Goal: Task Accomplishment & Management: Complete application form

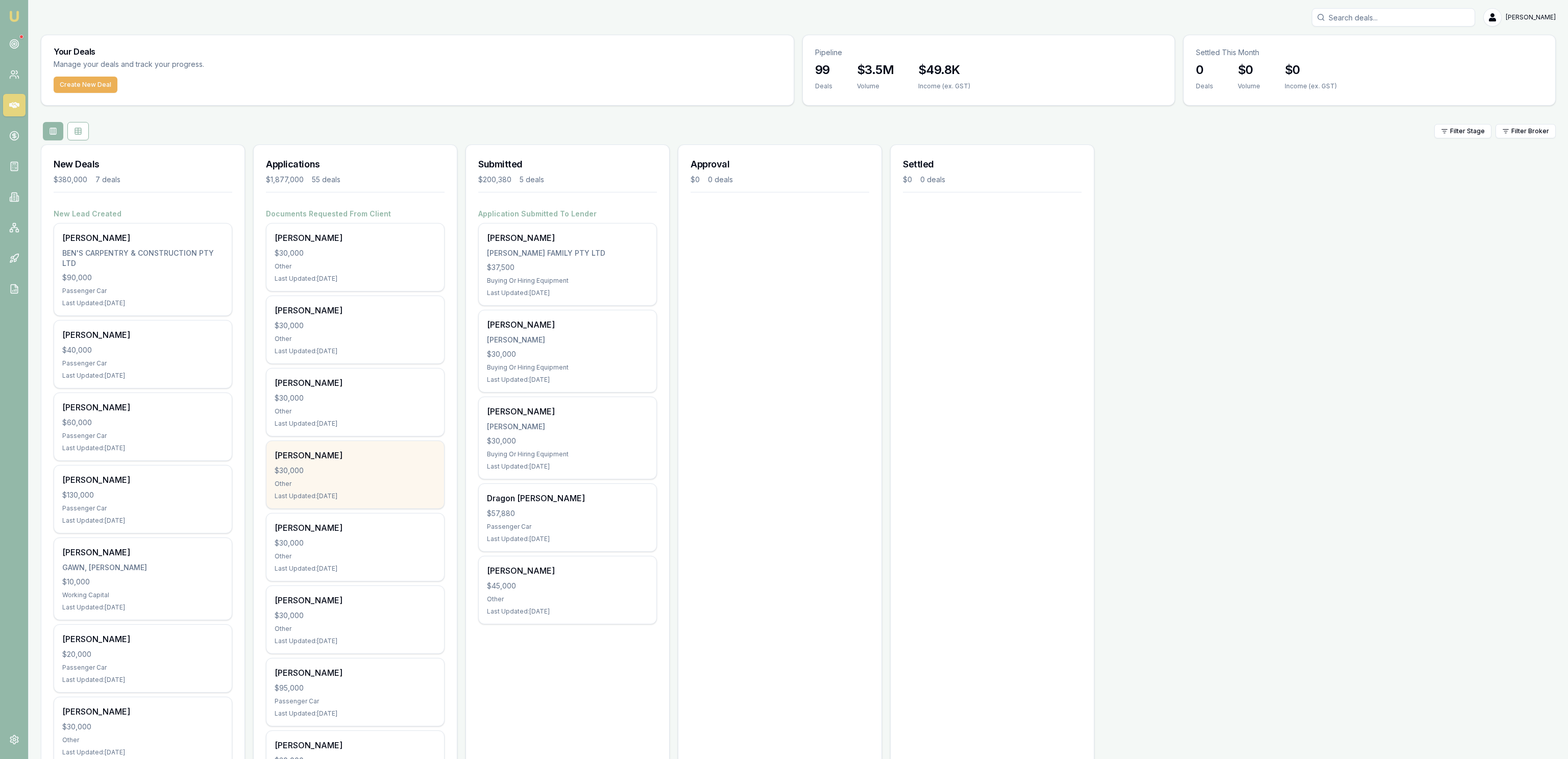
click at [339, 489] on div "Bevan Hayward $30,000 Other Last Updated: 2 days ago" at bounding box center [355, 474] width 178 height 68
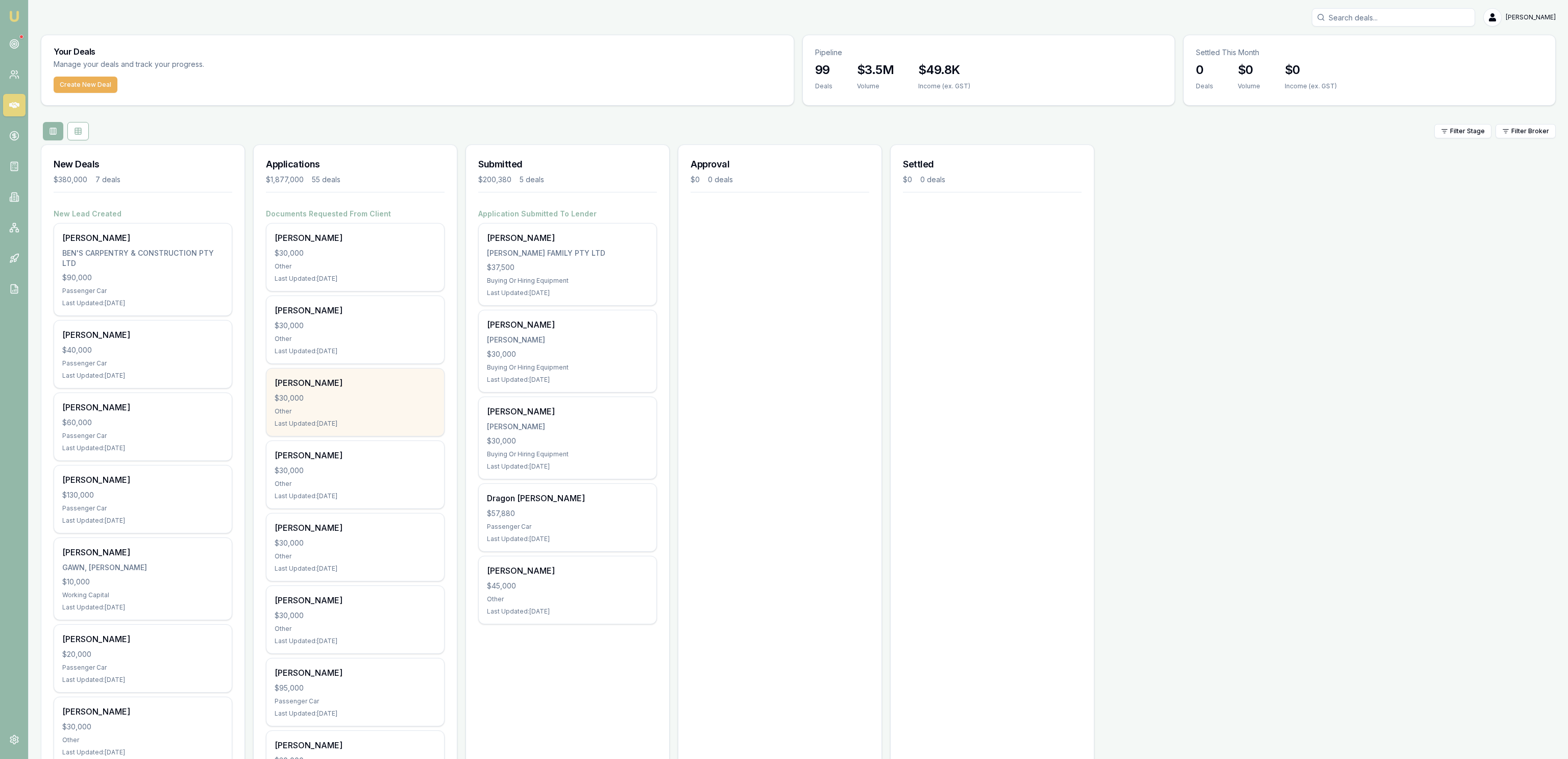
click at [386, 376] on div "Corey Townsend $30,000 Other Last Updated: 2 days ago" at bounding box center [355, 402] width 178 height 68
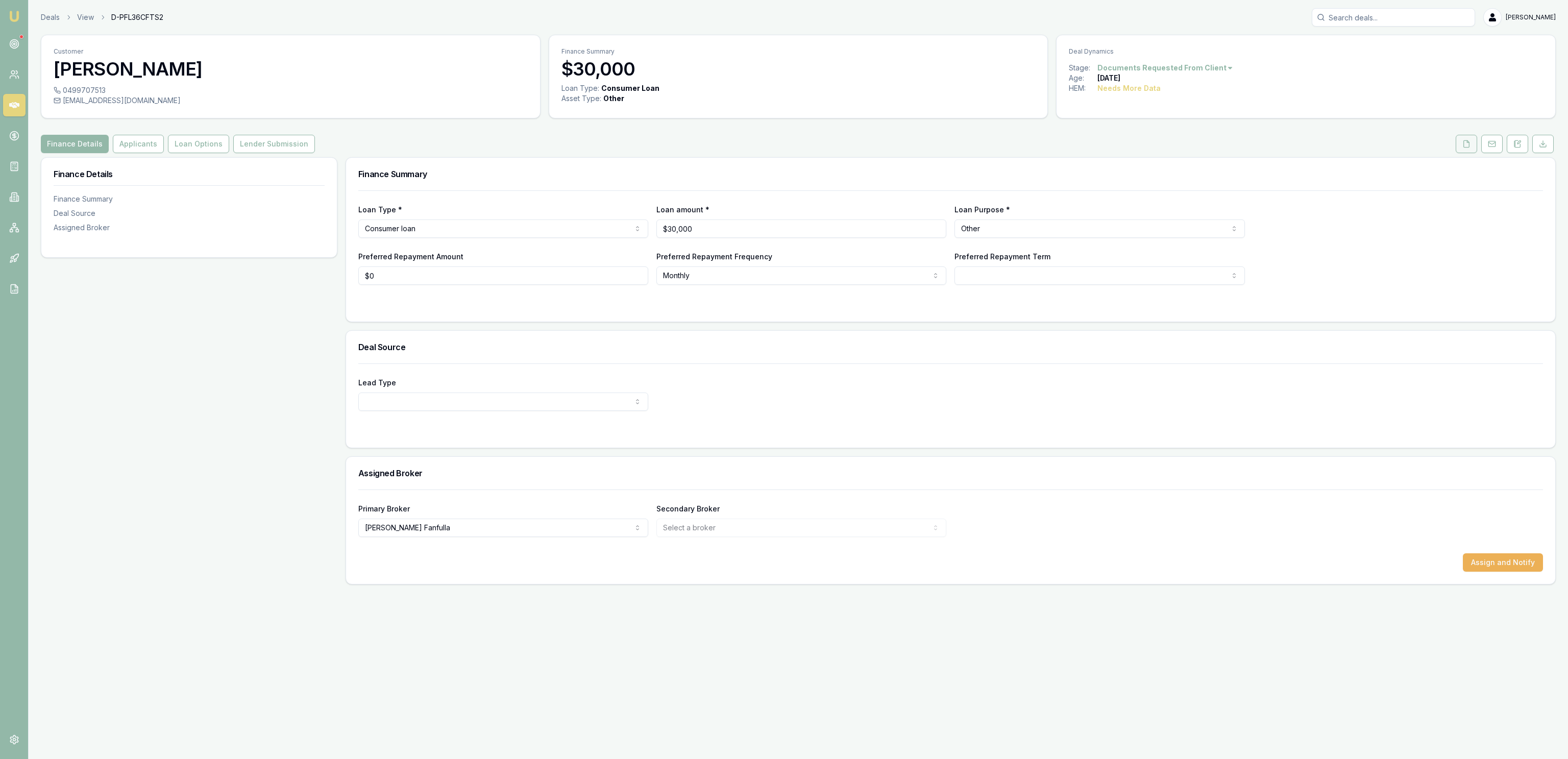
click at [1456, 142] on button at bounding box center [1466, 144] width 22 height 18
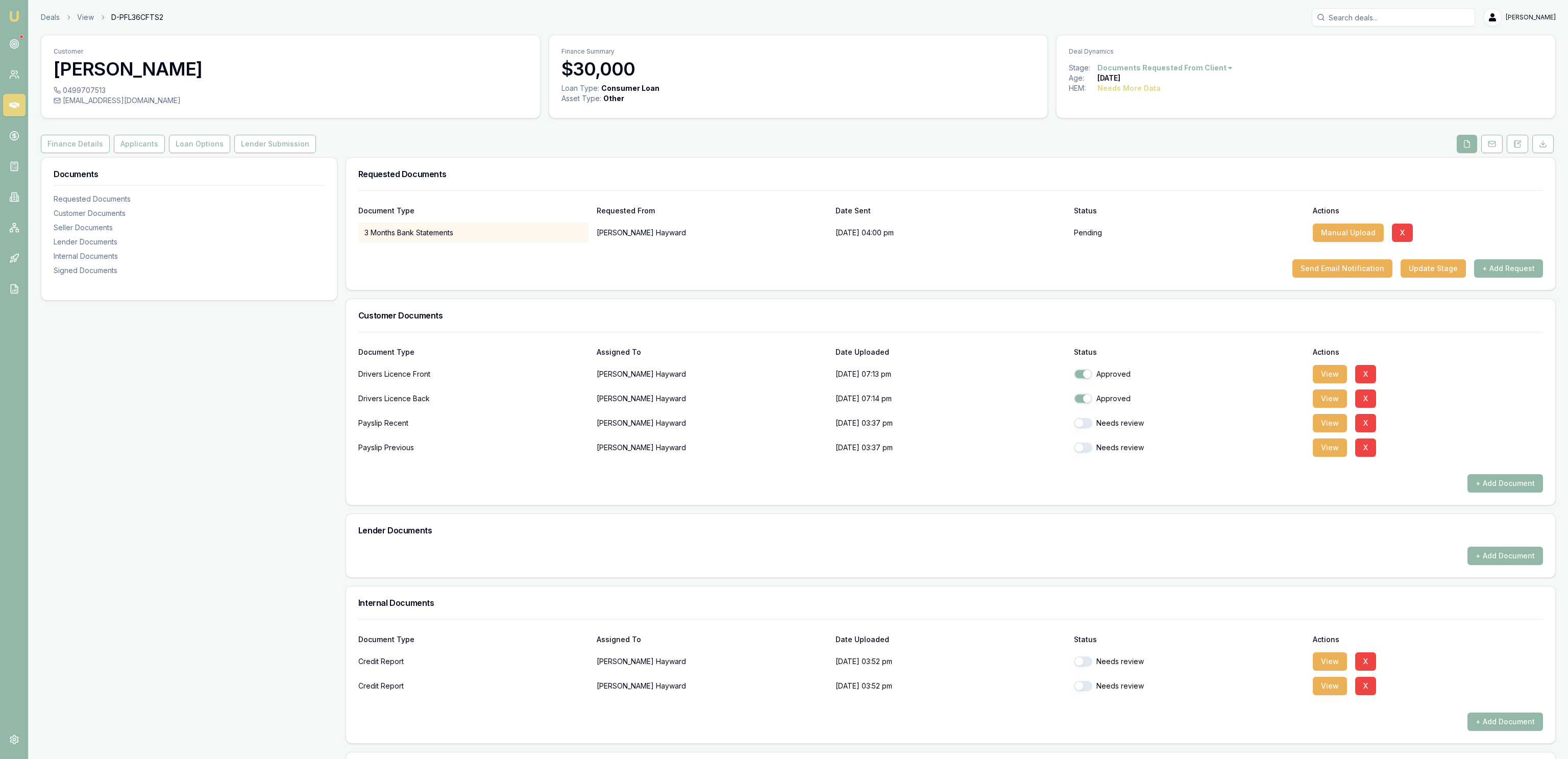
click at [1083, 424] on button "button" at bounding box center [1083, 423] width 18 height 10
checkbox input "true"
click at [1091, 450] on button "button" at bounding box center [1083, 447] width 18 height 10
checkbox input "true"
click at [198, 148] on button "Loan Options" at bounding box center [199, 144] width 61 height 18
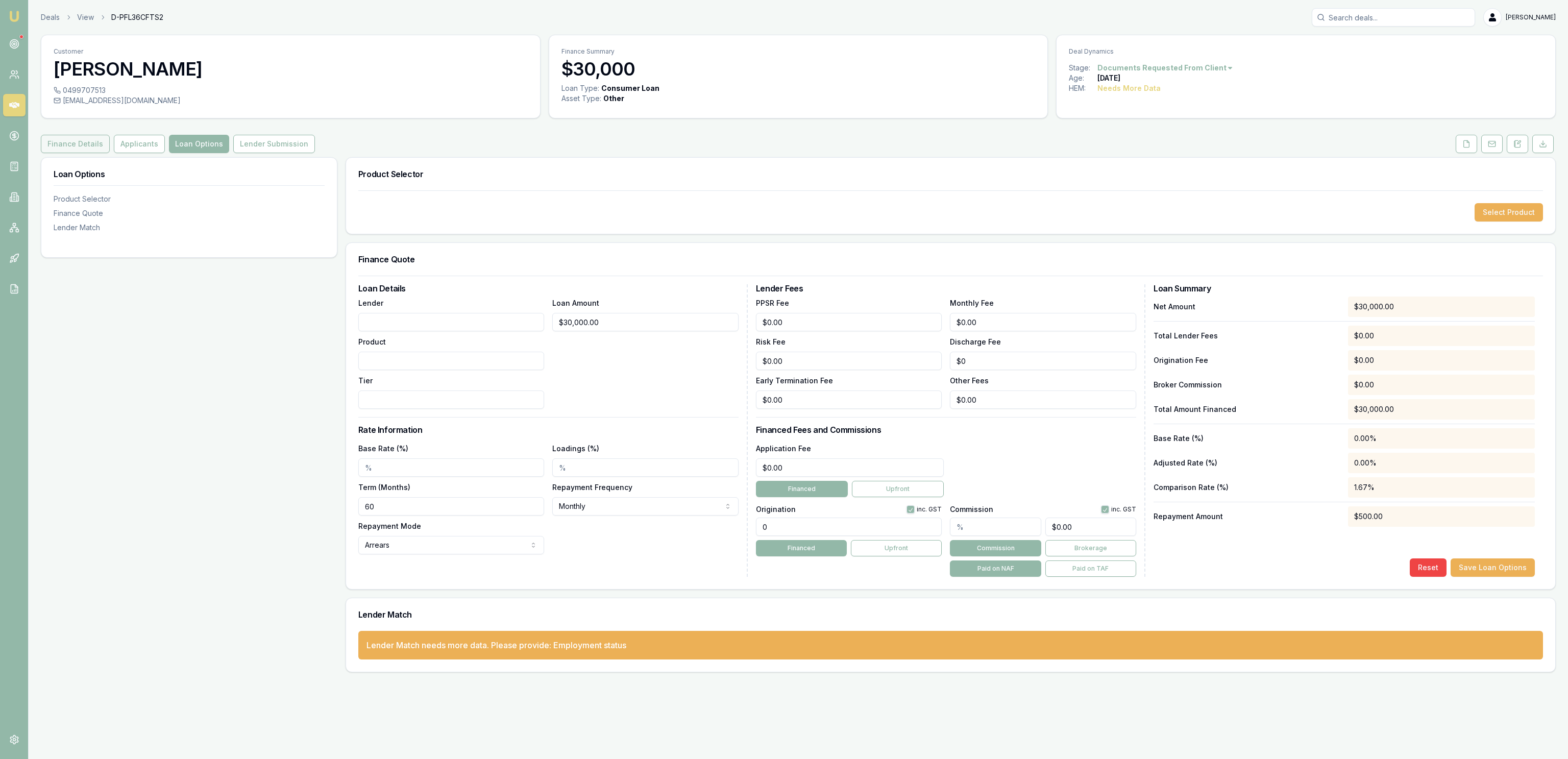
click at [77, 149] on button "Finance Details" at bounding box center [75, 144] width 68 height 18
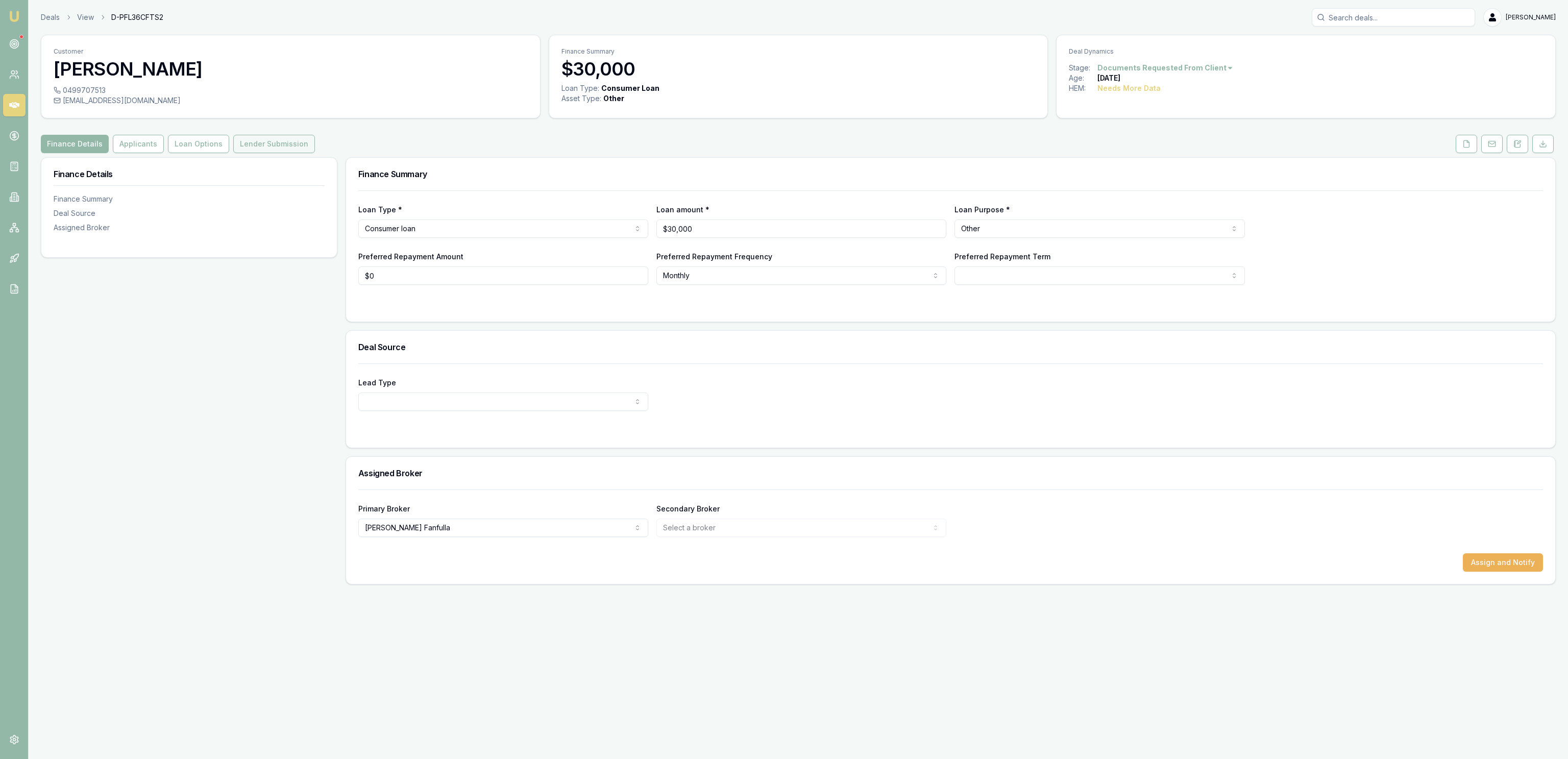
click at [264, 151] on button "Lender Submission" at bounding box center [274, 144] width 82 height 18
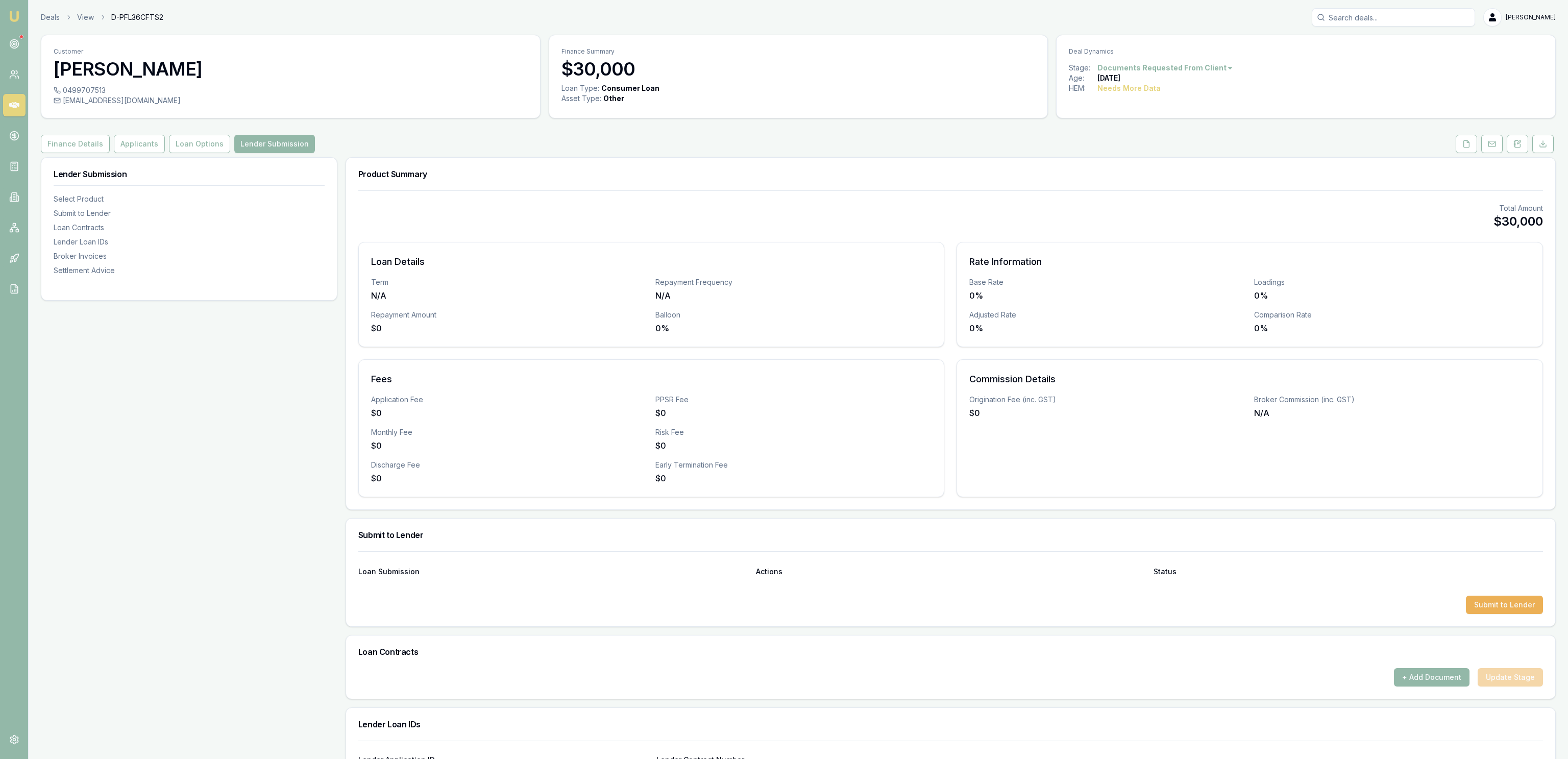
click at [208, 159] on div "Customer Bevan Hayward 0499707513 bbevan40@hotmail.com Finance Summary $30,000 …" at bounding box center [798, 539] width 1515 height 1009
click at [199, 153] on div "Customer Bevan Hayward 0499707513 bbevan40@hotmail.com Finance Summary $30,000 …" at bounding box center [798, 539] width 1515 height 1009
click at [198, 152] on button "Loan Options" at bounding box center [199, 144] width 61 height 18
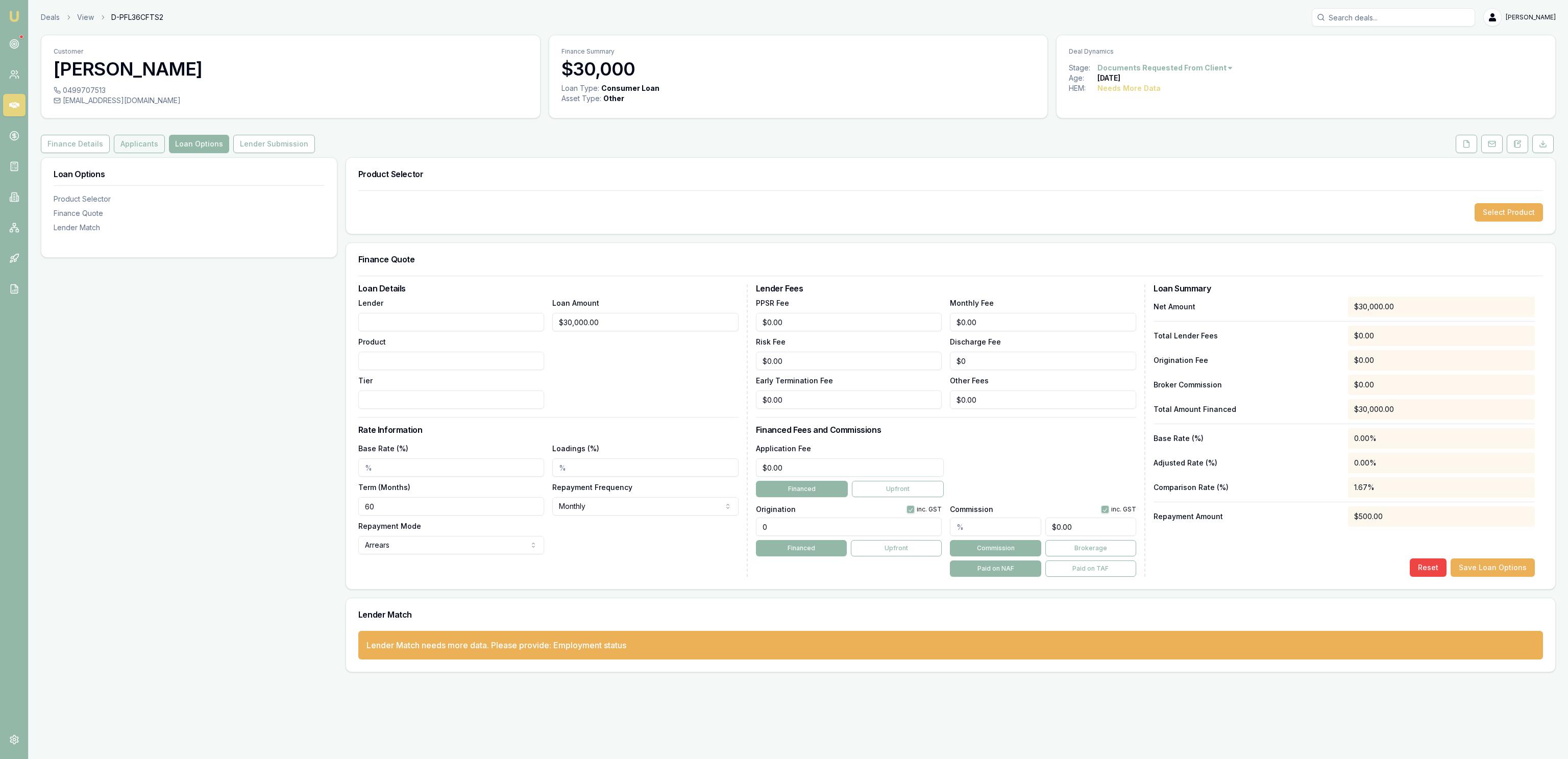
click at [137, 135] on div "Customer Bevan Hayward 0499707513 bbevan40@hotmail.com Finance Summary $30,000 …" at bounding box center [798, 353] width 1515 height 637
click at [138, 143] on button "Applicants" at bounding box center [139, 144] width 51 height 18
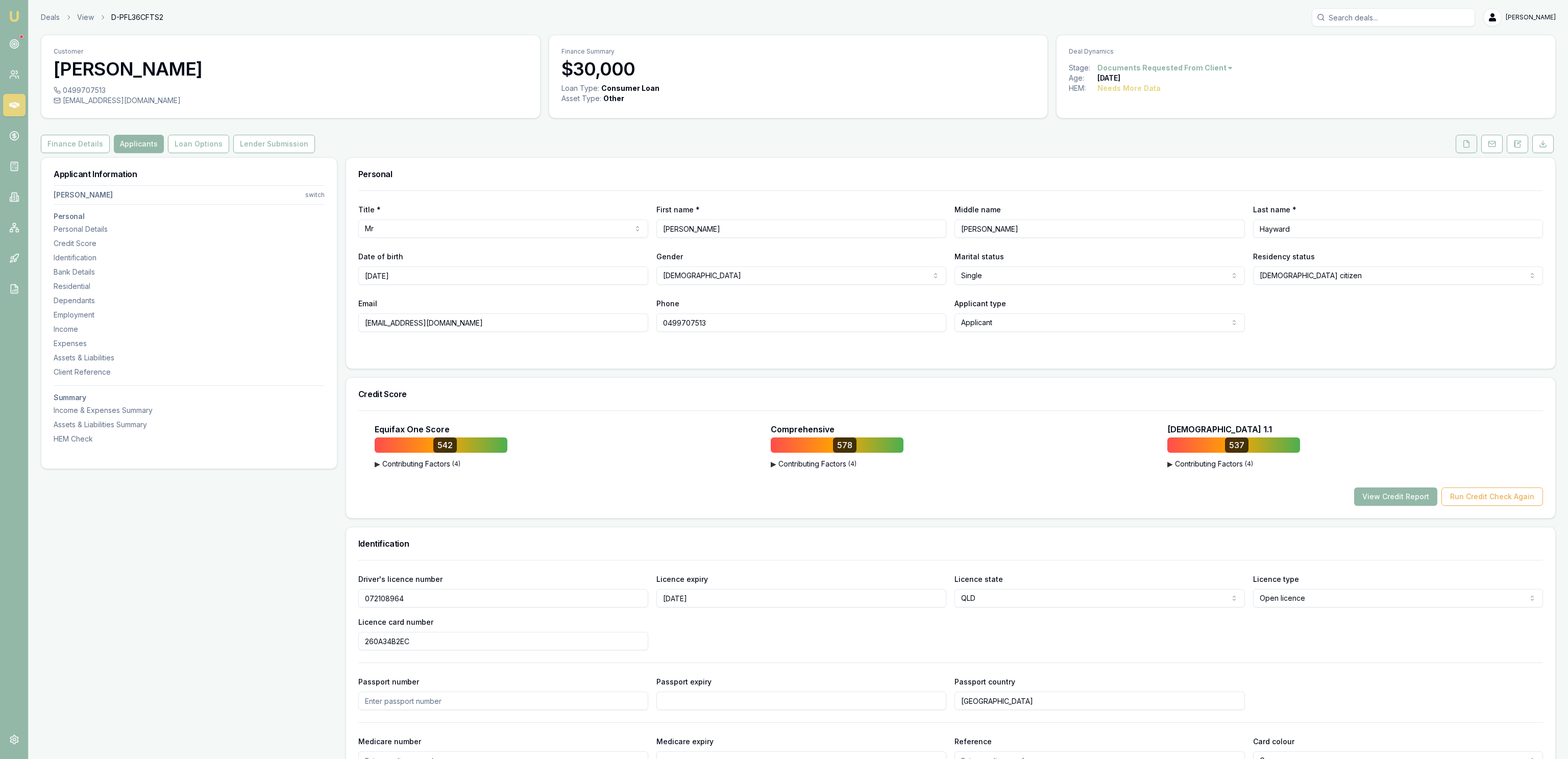
click at [1462, 152] on button at bounding box center [1466, 144] width 22 height 18
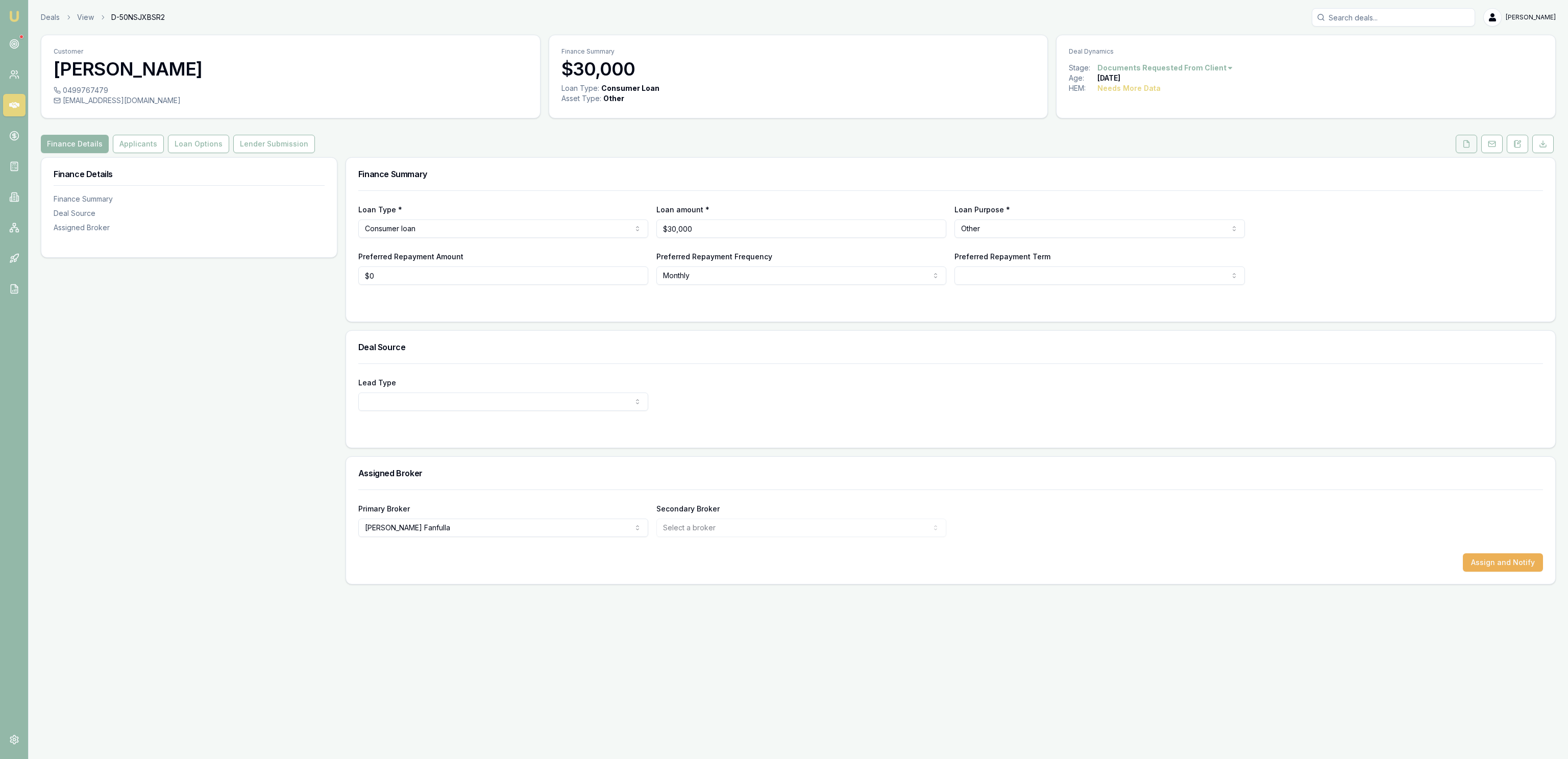
click at [1455, 148] on button at bounding box center [1466, 144] width 22 height 18
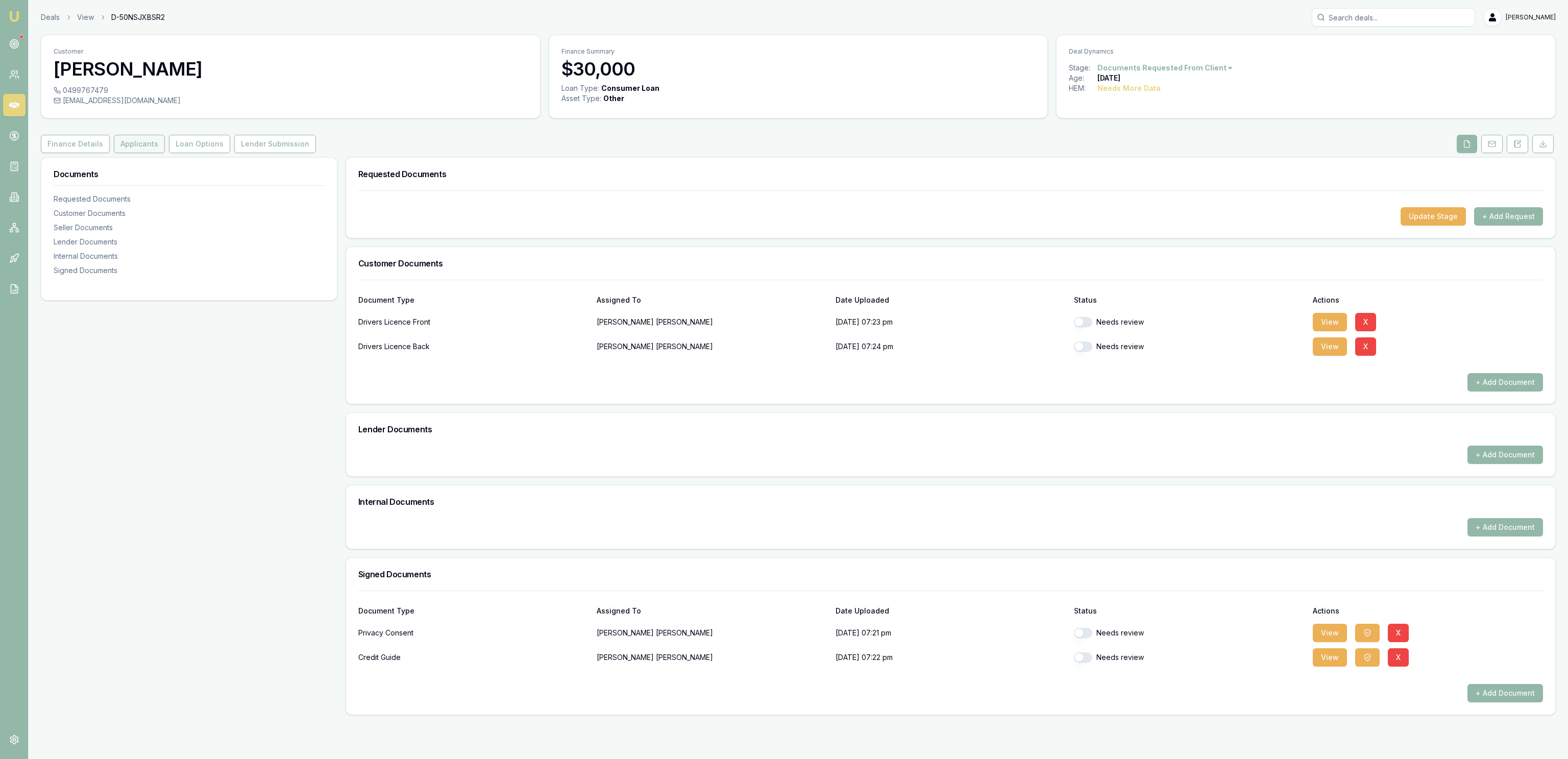
drag, startPoint x: 120, startPoint y: 133, endPoint x: 120, endPoint y: 142, distance: 9.0
click at [121, 133] on div "Customer [PERSON_NAME] 0499767479 [EMAIL_ADDRESS][DOMAIN_NAME] Finance Summary …" at bounding box center [798, 375] width 1515 height 681
click at [123, 151] on button "Applicants" at bounding box center [139, 144] width 51 height 18
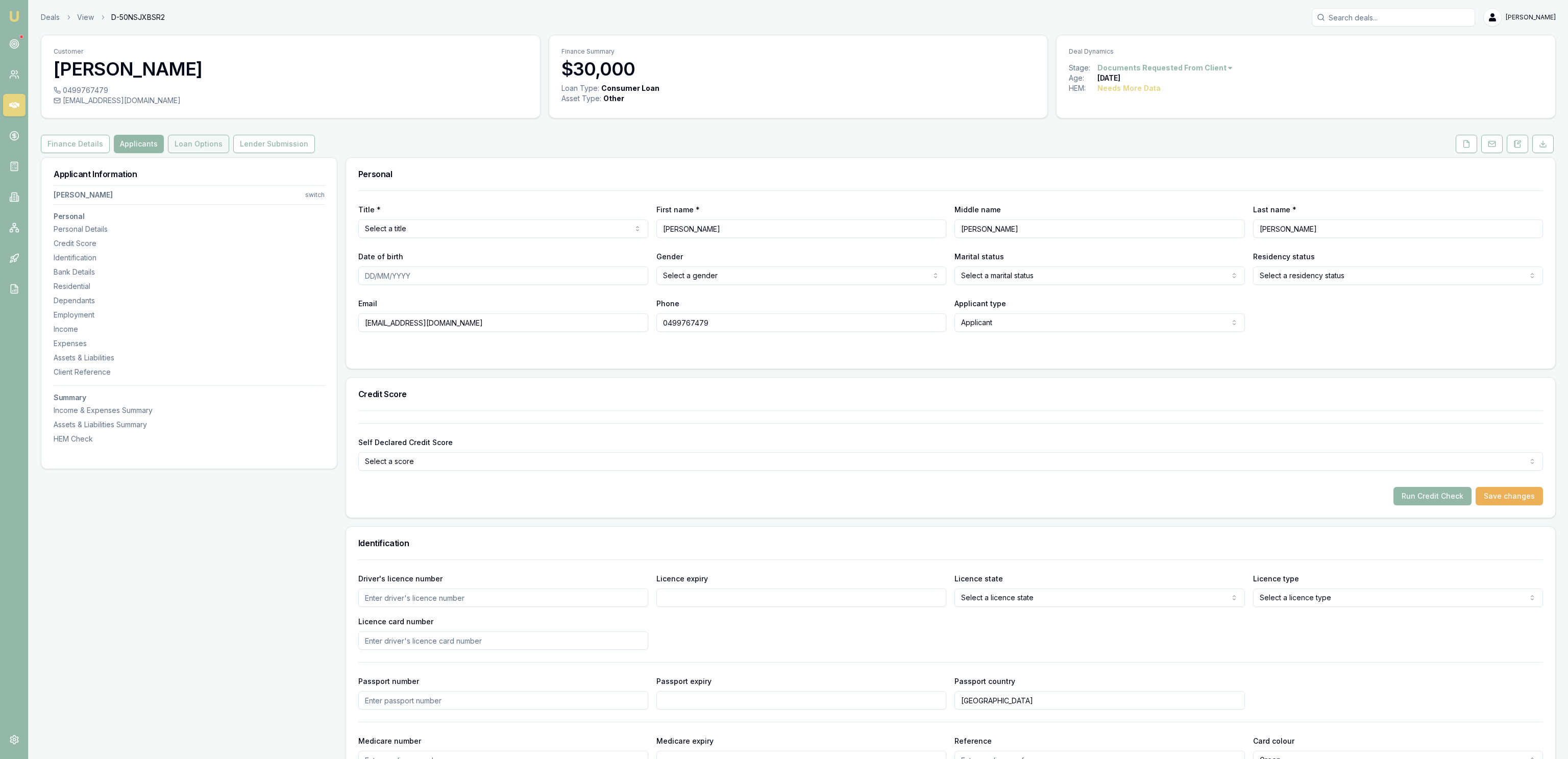
click at [193, 145] on button "Loan Options" at bounding box center [198, 144] width 61 height 18
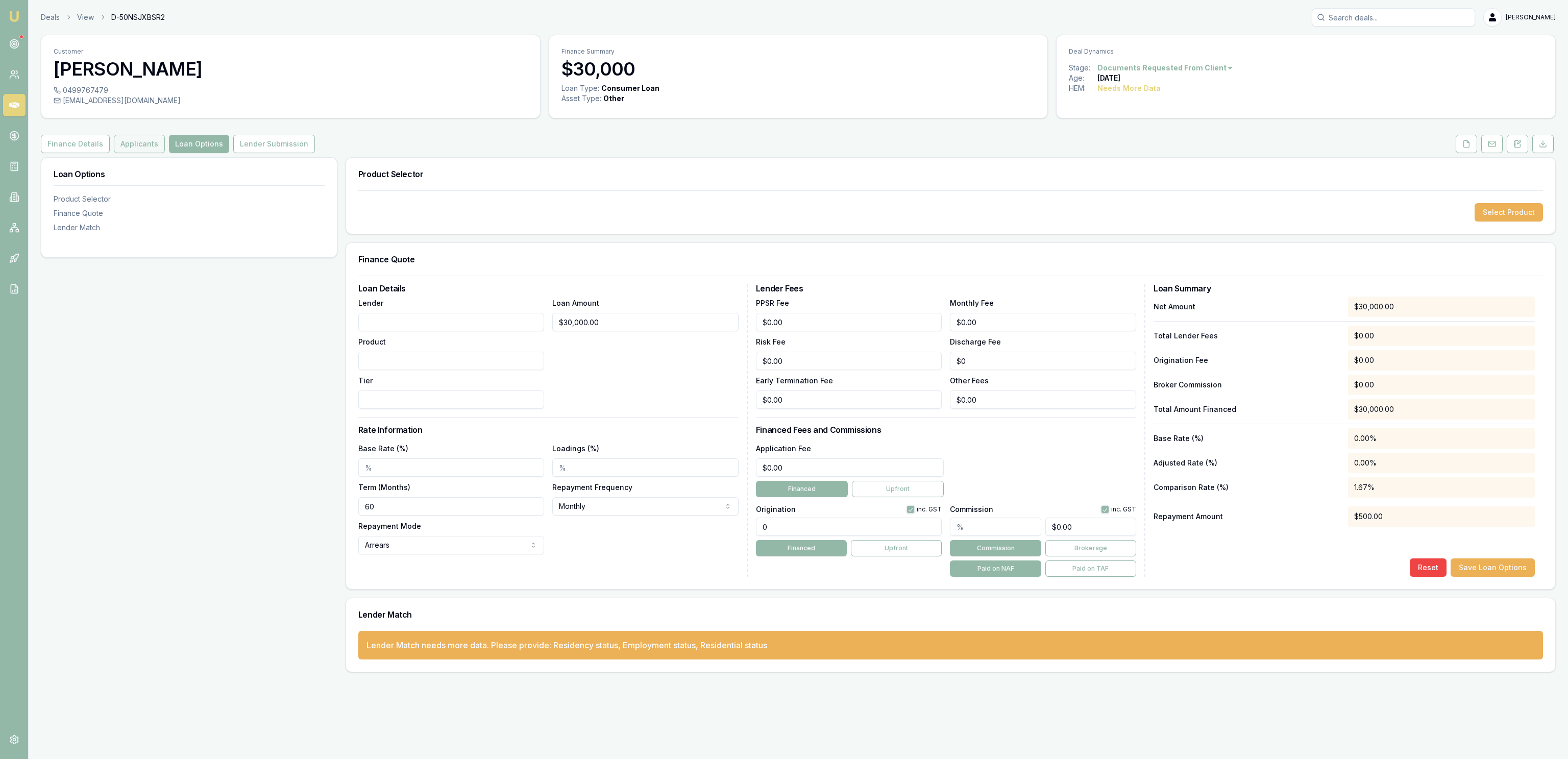
click at [150, 151] on button "Applicants" at bounding box center [139, 144] width 51 height 18
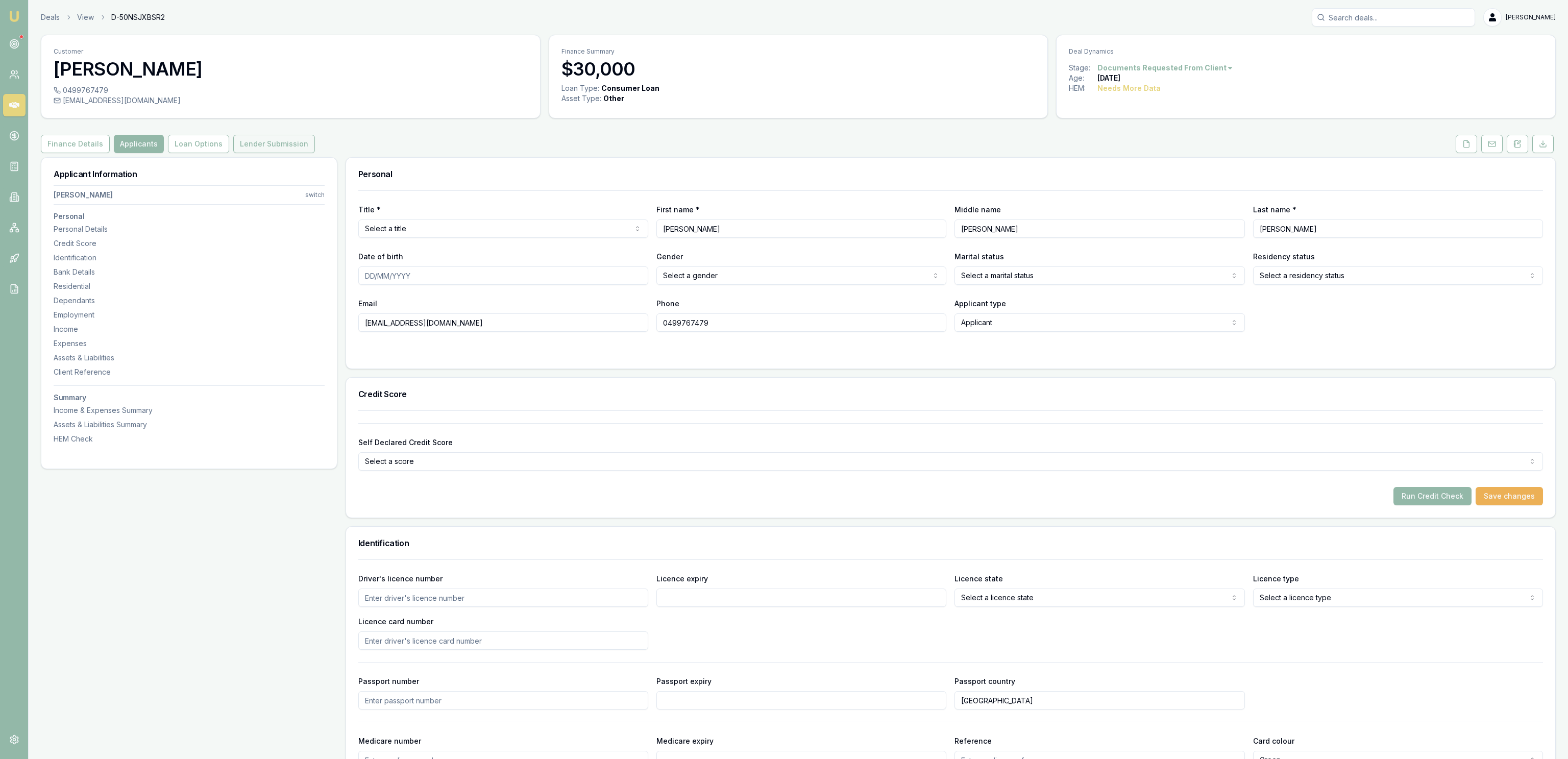
click at [288, 148] on button "Lender Submission" at bounding box center [274, 144] width 82 height 18
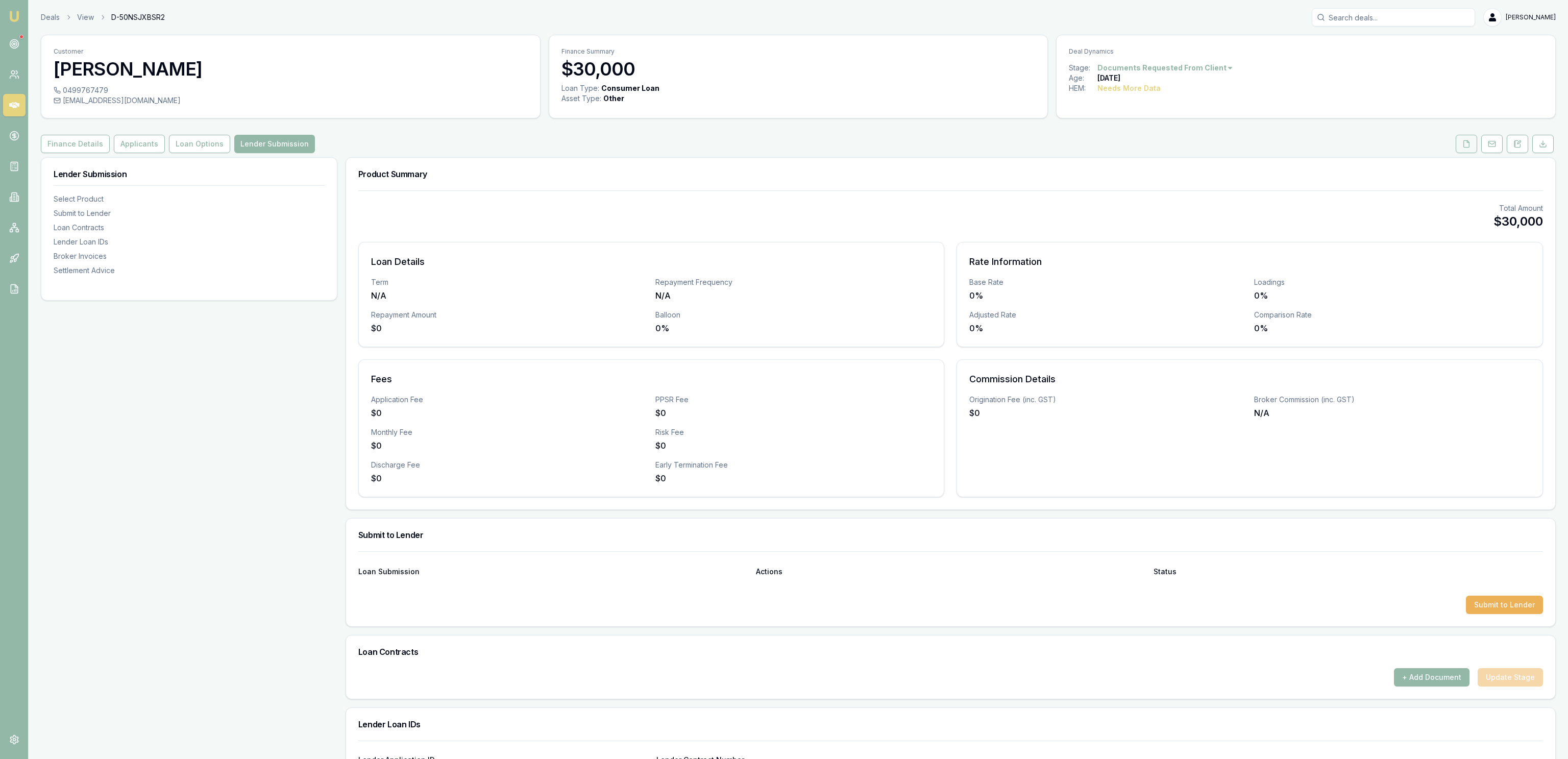
click at [1473, 149] on button at bounding box center [1466, 144] width 22 height 18
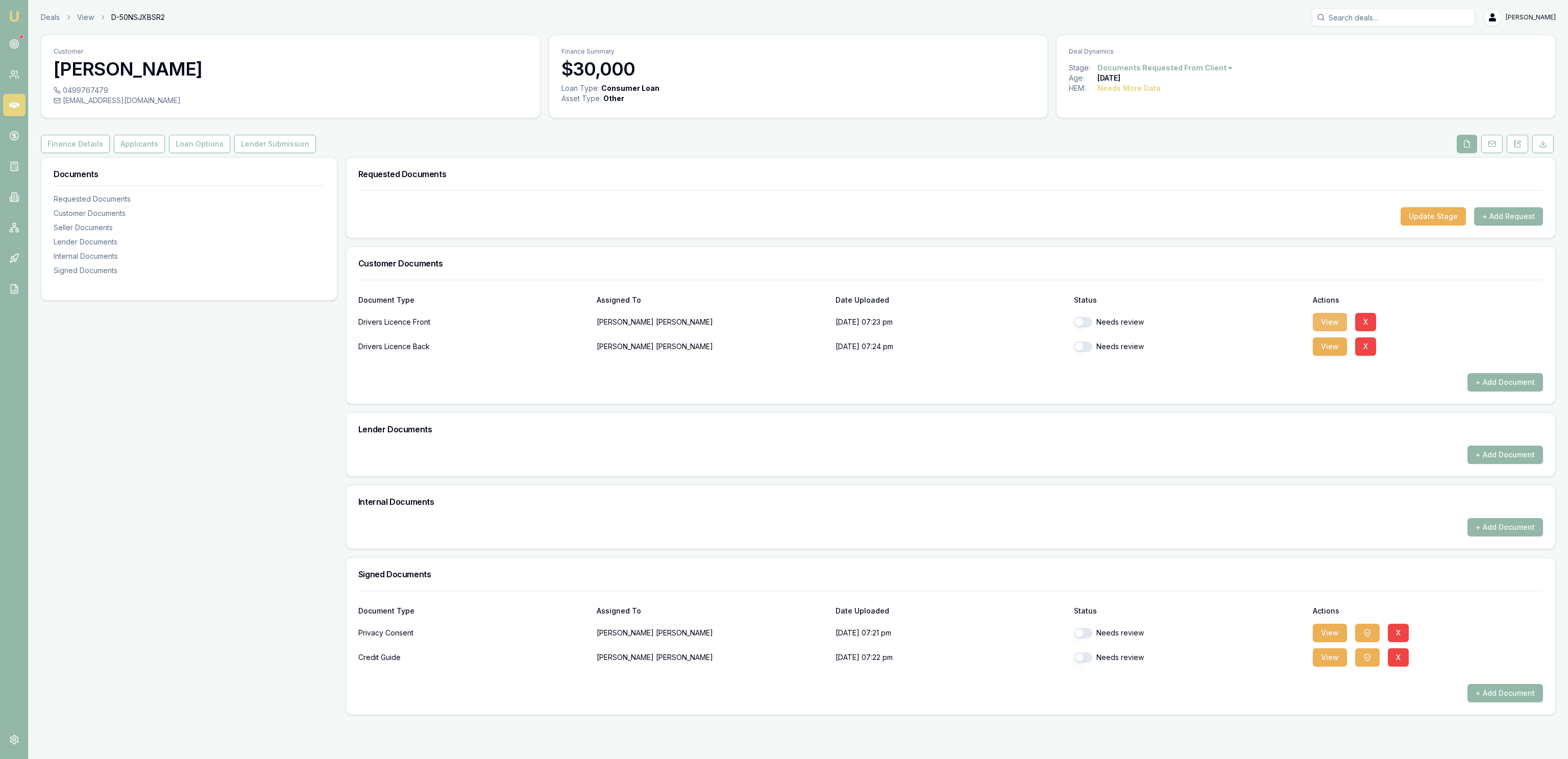
click at [1327, 318] on button "View" at bounding box center [1330, 322] width 34 height 18
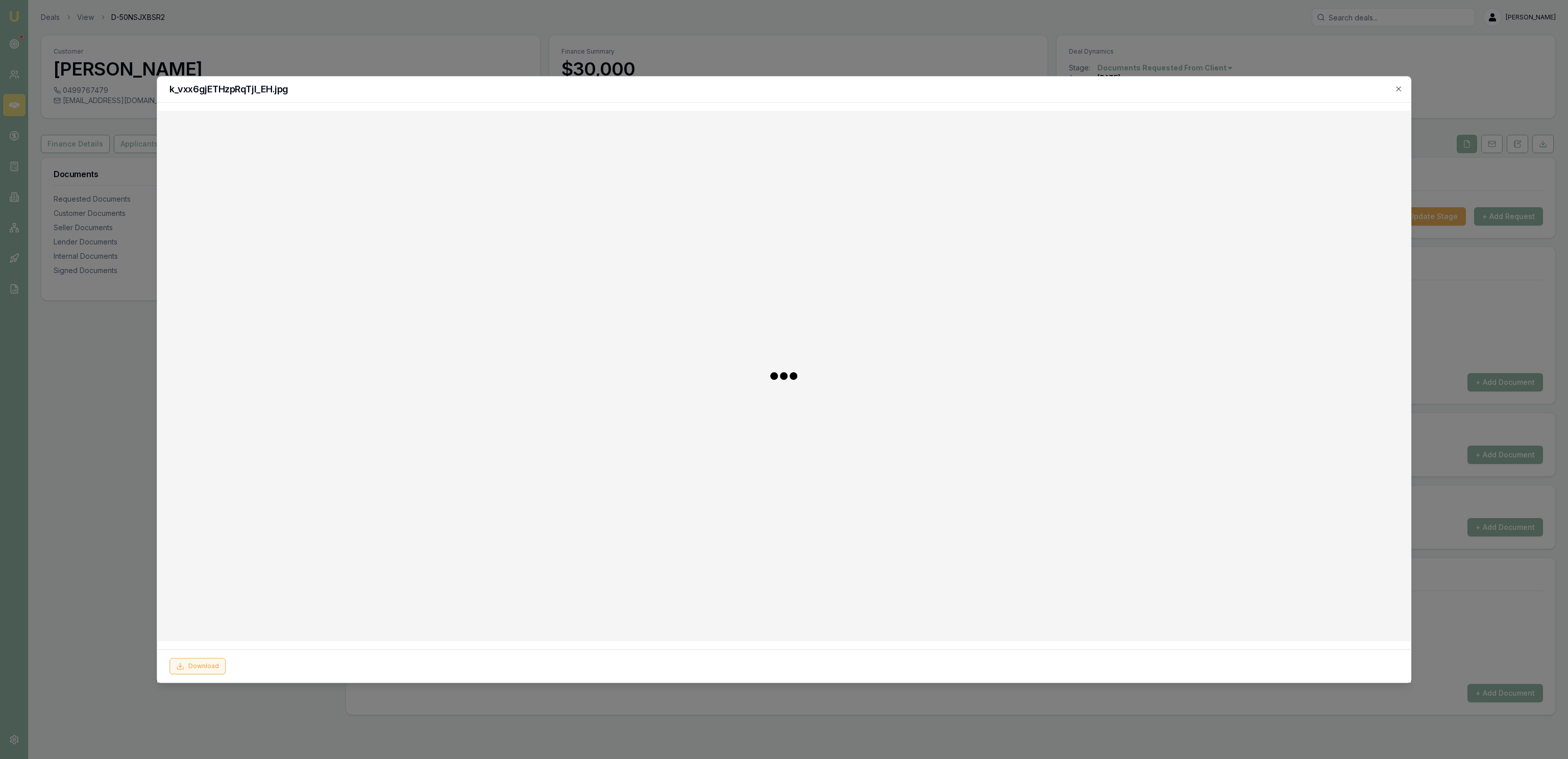
click at [215, 673] on button "Download" at bounding box center [197, 666] width 56 height 16
click at [959, 43] on div at bounding box center [784, 380] width 1568 height 759
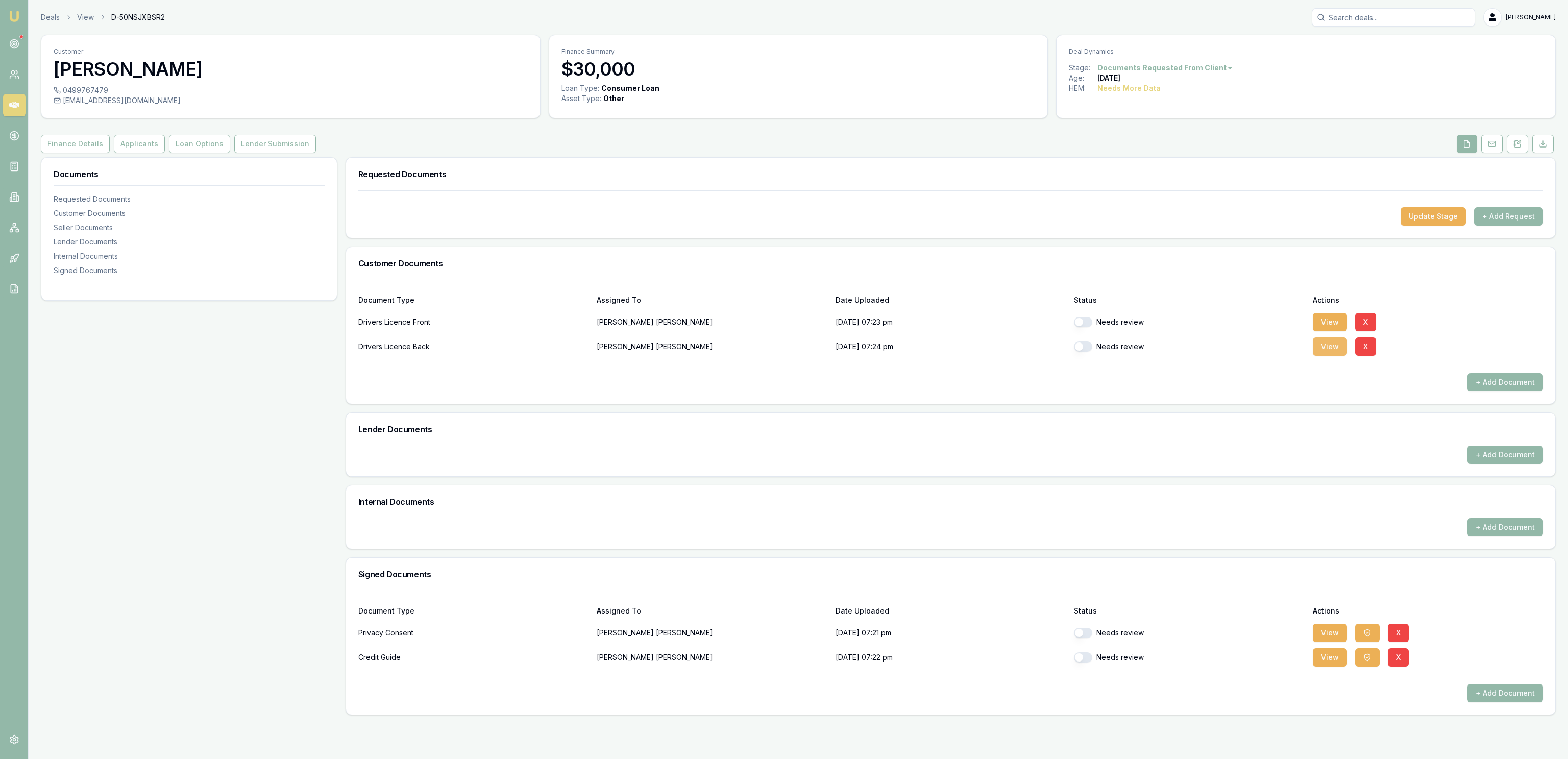
click at [1338, 346] on button "View" at bounding box center [1330, 346] width 34 height 18
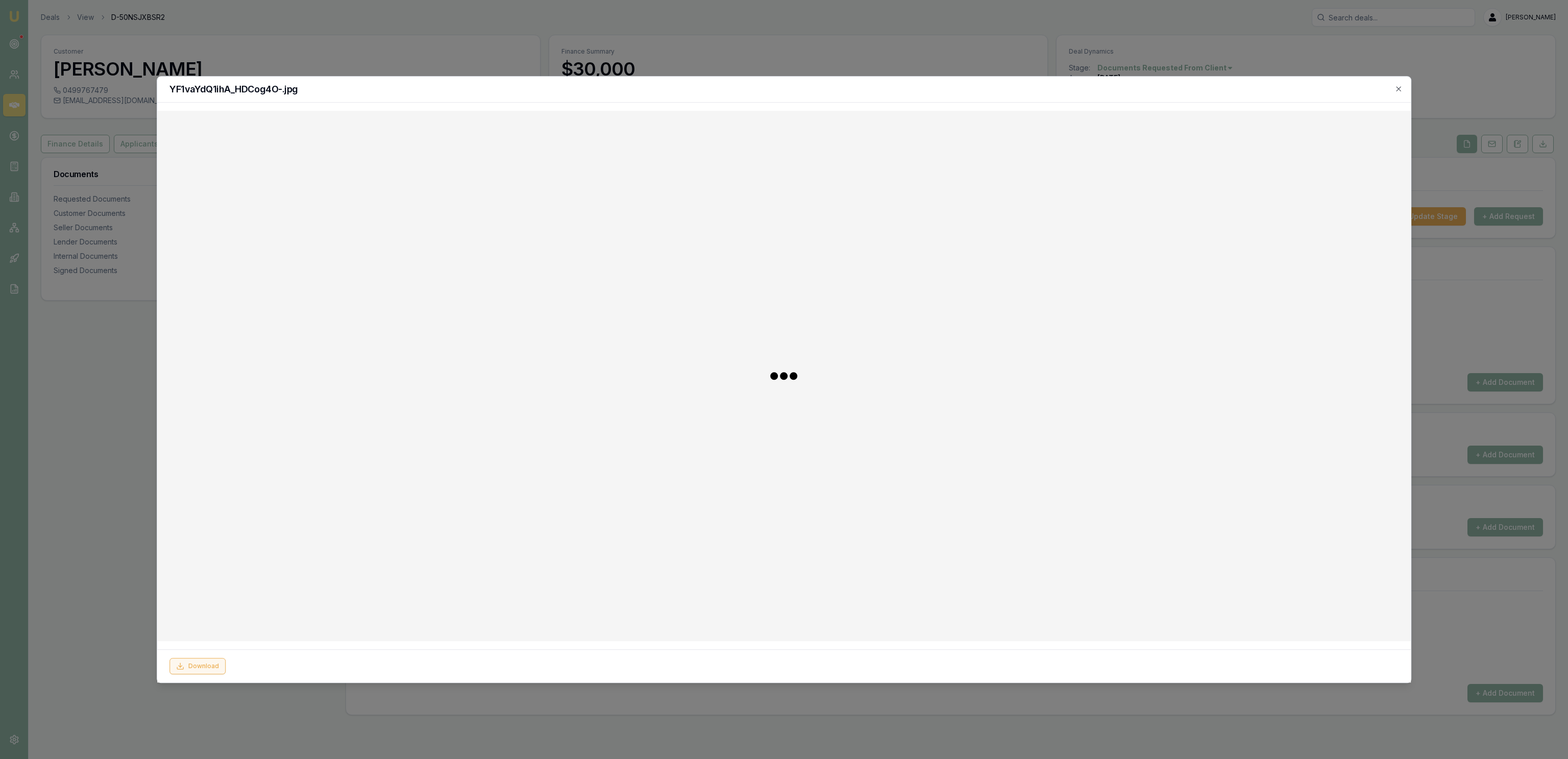
click at [214, 664] on button "Download" at bounding box center [197, 666] width 56 height 16
drag, startPoint x: 953, startPoint y: 16, endPoint x: 946, endPoint y: 16, distance: 7.0
click at [952, 16] on div at bounding box center [784, 380] width 1568 height 759
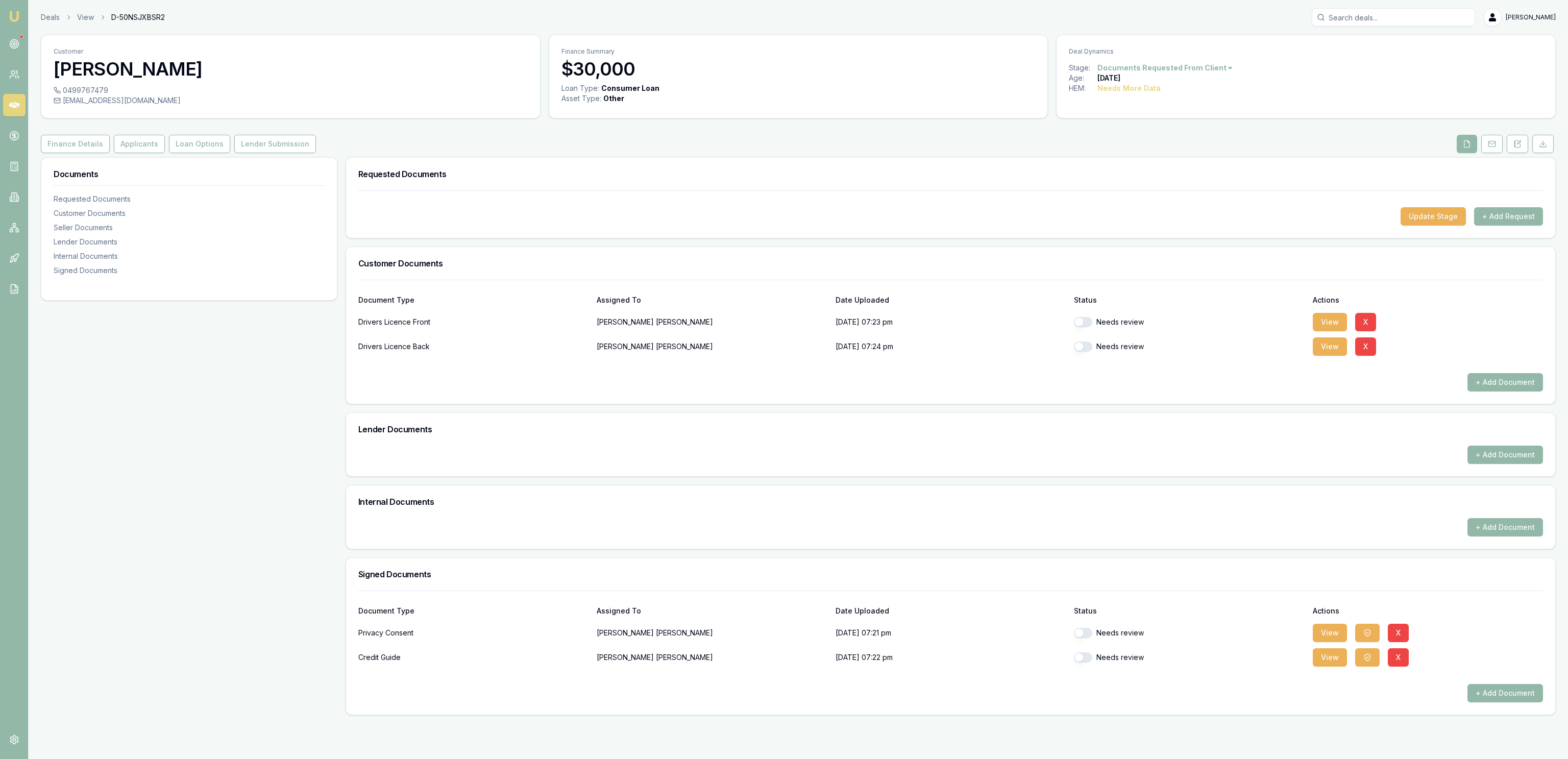
click at [1080, 326] on button "button" at bounding box center [1083, 322] width 18 height 10
checkbox input "true"
click at [1083, 343] on div "Needs review" at bounding box center [1189, 346] width 230 height 21
click at [1087, 346] on button "button" at bounding box center [1083, 346] width 18 height 10
checkbox input "true"
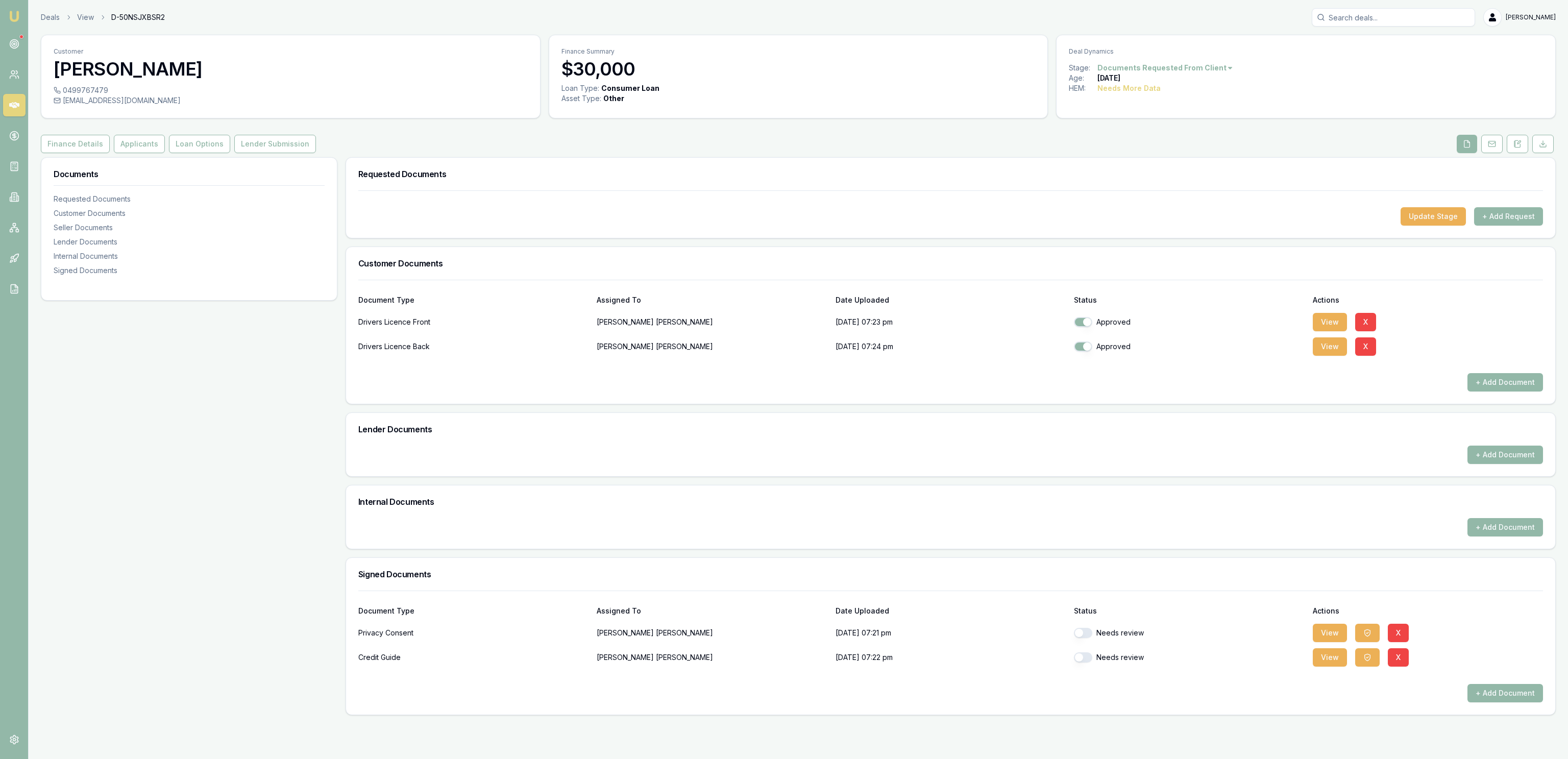
click at [1089, 638] on button "button" at bounding box center [1083, 633] width 18 height 10
checkbox input "true"
click at [1087, 667] on div "Needs review" at bounding box center [1189, 657] width 230 height 21
drag, startPoint x: 1086, startPoint y: 659, endPoint x: 1088, endPoint y: 673, distance: 14.1
click at [1085, 659] on button "button" at bounding box center [1083, 657] width 18 height 10
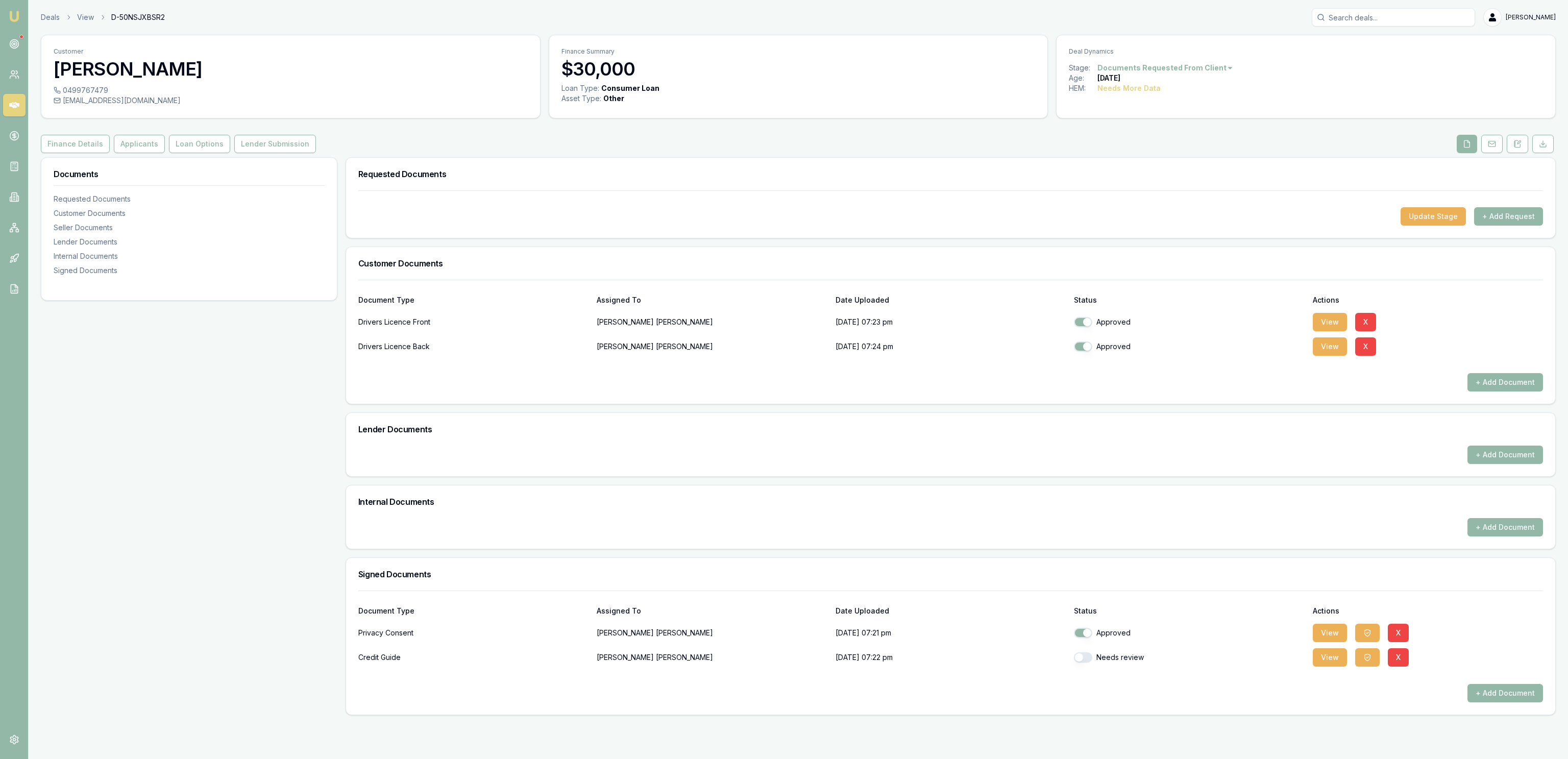
checkbox input "true"
drag, startPoint x: 124, startPoint y: 149, endPoint x: 123, endPoint y: 141, distance: 8.1
click at [124, 143] on button "Applicants" at bounding box center [139, 144] width 51 height 18
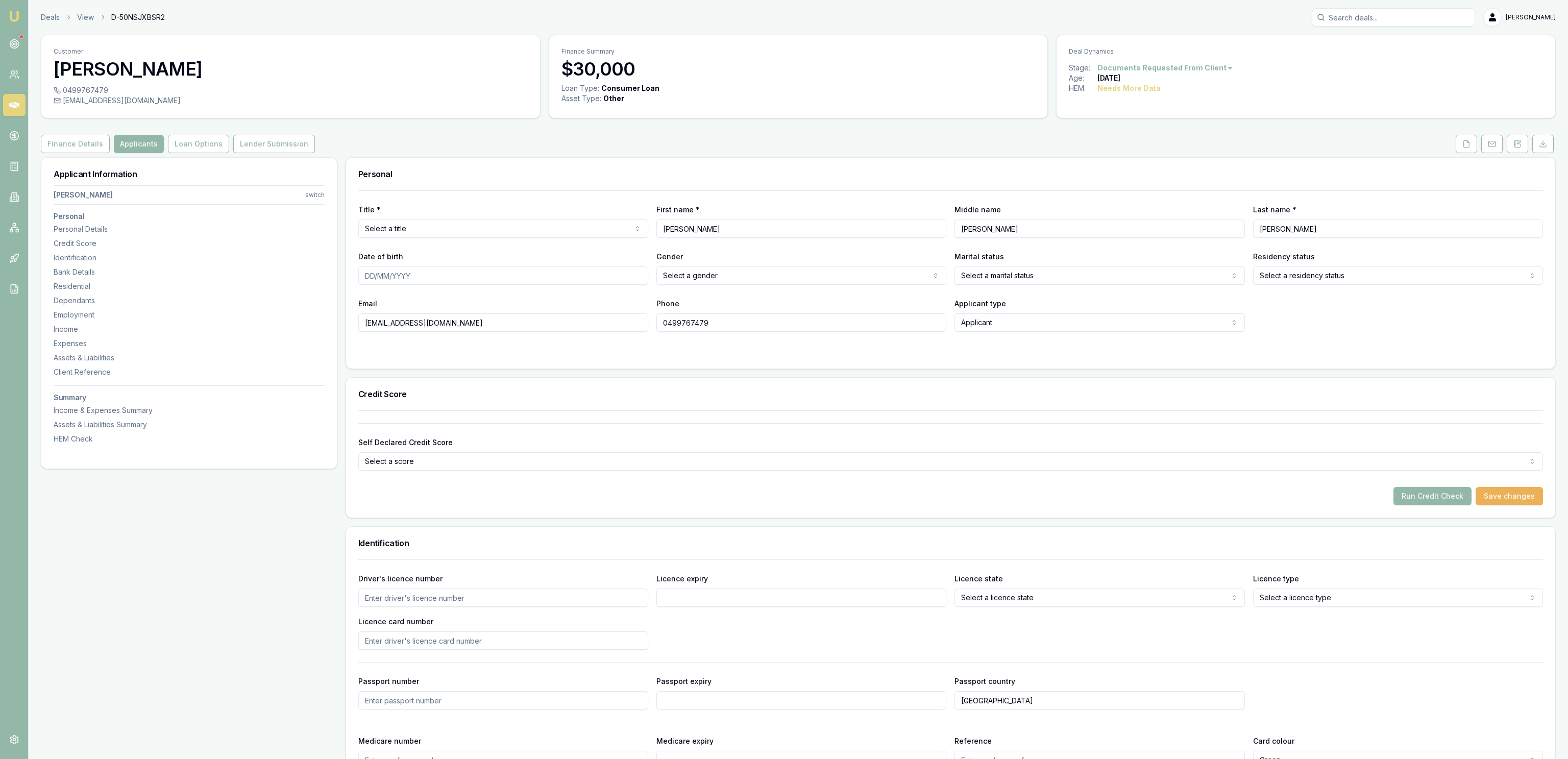
click at [432, 231] on html "Emu Broker Deals View D-50NSJXBSR2 [PERSON_NAME] Toggle Menu Customer [PERSON_N…" at bounding box center [784, 380] width 1568 height 759
click at [413, 197] on div "Title * Mr Mr Mrs Miss Ms Dr [PERSON_NAME] First name * [PERSON_NAME] Middle na…" at bounding box center [951, 261] width 1185 height 142
click at [449, 160] on div "Personal" at bounding box center [951, 174] width 1209 height 32
click at [561, 271] on input "Date of birth" at bounding box center [504, 276] width 290 height 18
type input "[DATE]"
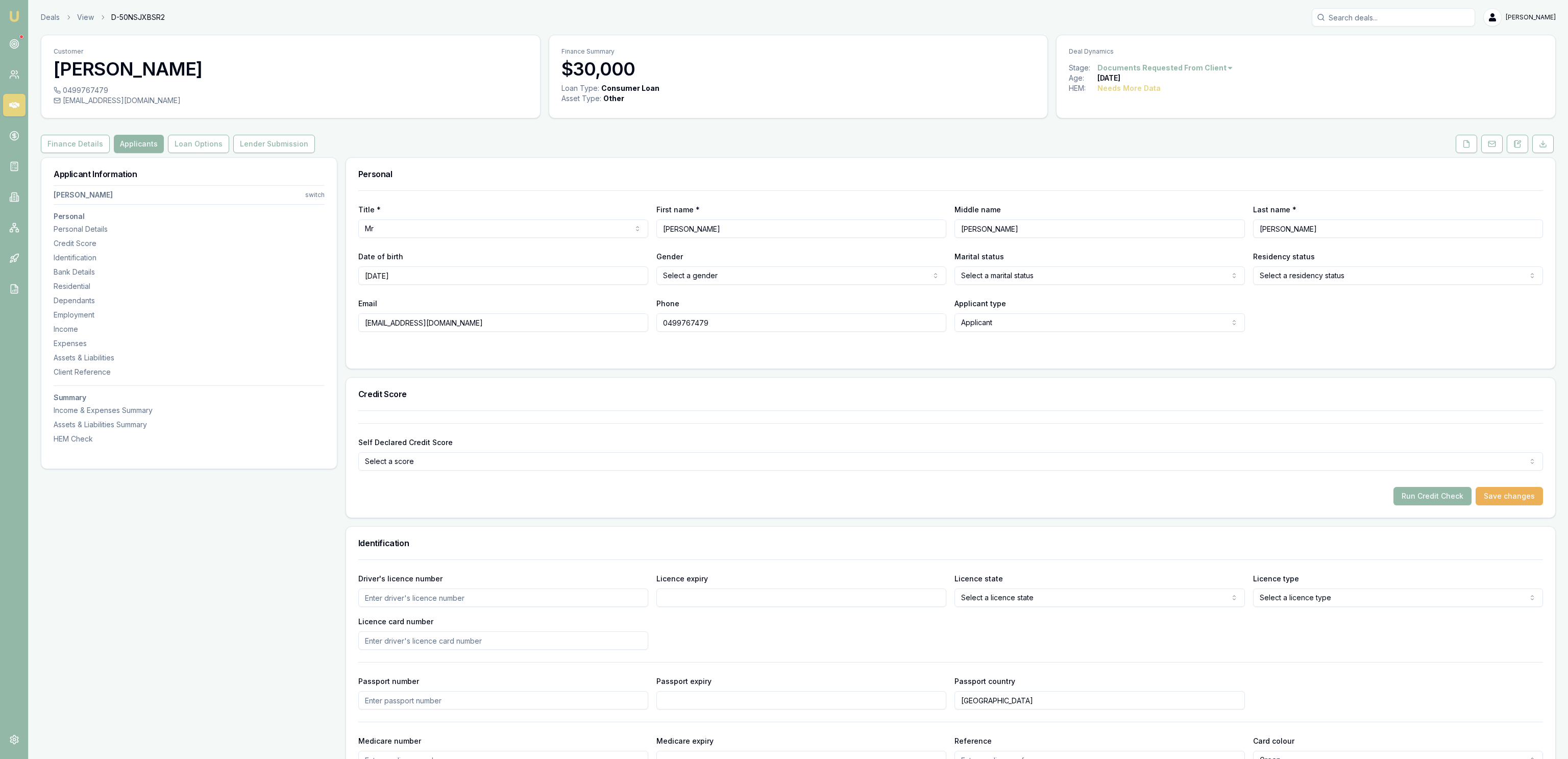
click at [756, 285] on body "Emu Broker Deals View D-50NSJXBSR2 [PERSON_NAME] Toggle Menu Customer [PERSON_N…" at bounding box center [784, 380] width 1568 height 759
click at [1037, 281] on html "Emu Broker Deals View D-50NSJXBSR2 [PERSON_NAME] Toggle Menu Customer [PERSON_N…" at bounding box center [784, 380] width 1568 height 759
drag, startPoint x: 1024, startPoint y: 308, endPoint x: 1027, endPoint y: 295, distance: 13.3
click at [1341, 275] on html "Emu Broker Deals View D-50NSJXBSR2 [PERSON_NAME] Toggle Menu Customer [PERSON_N…" at bounding box center [784, 380] width 1568 height 759
click at [496, 305] on div "Email [EMAIL_ADDRESS][DOMAIN_NAME]" at bounding box center [504, 315] width 290 height 35
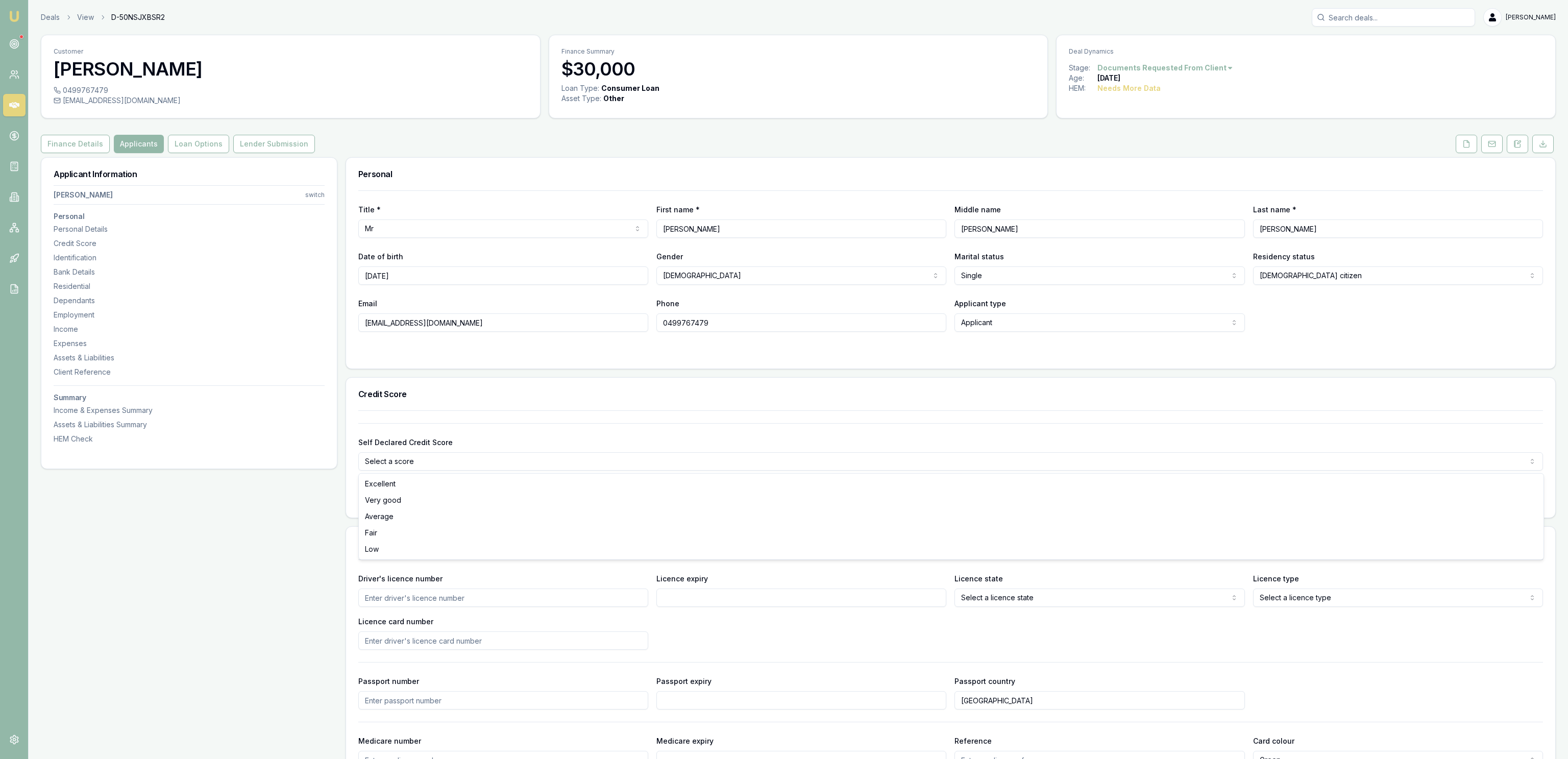
click at [439, 467] on html "Emu Broker Deals View D-50NSJXBSR2 [PERSON_NAME] Toggle Menu Customer [PERSON_N…" at bounding box center [784, 380] width 1568 height 759
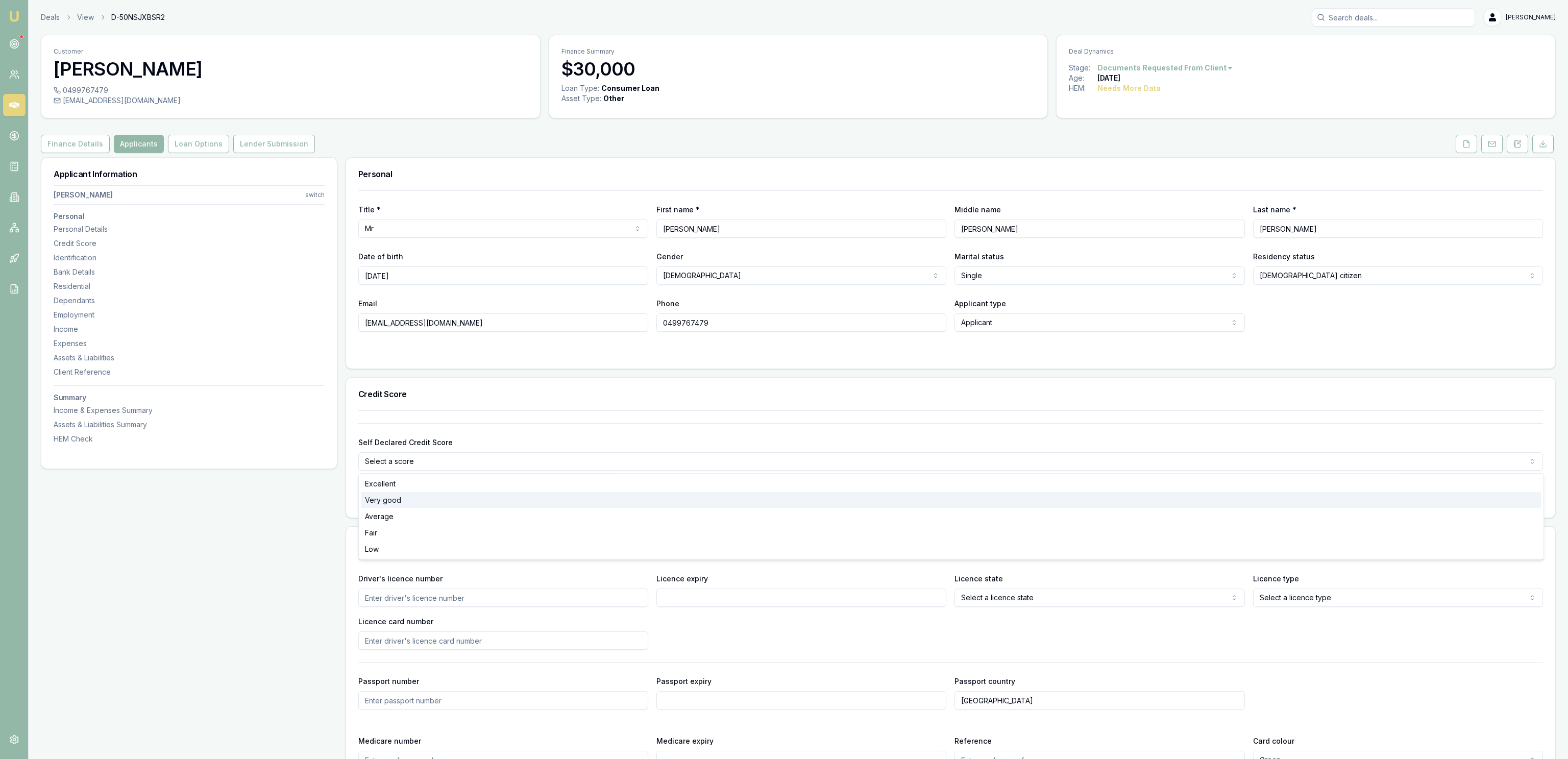
select select "VERY_GOOD"
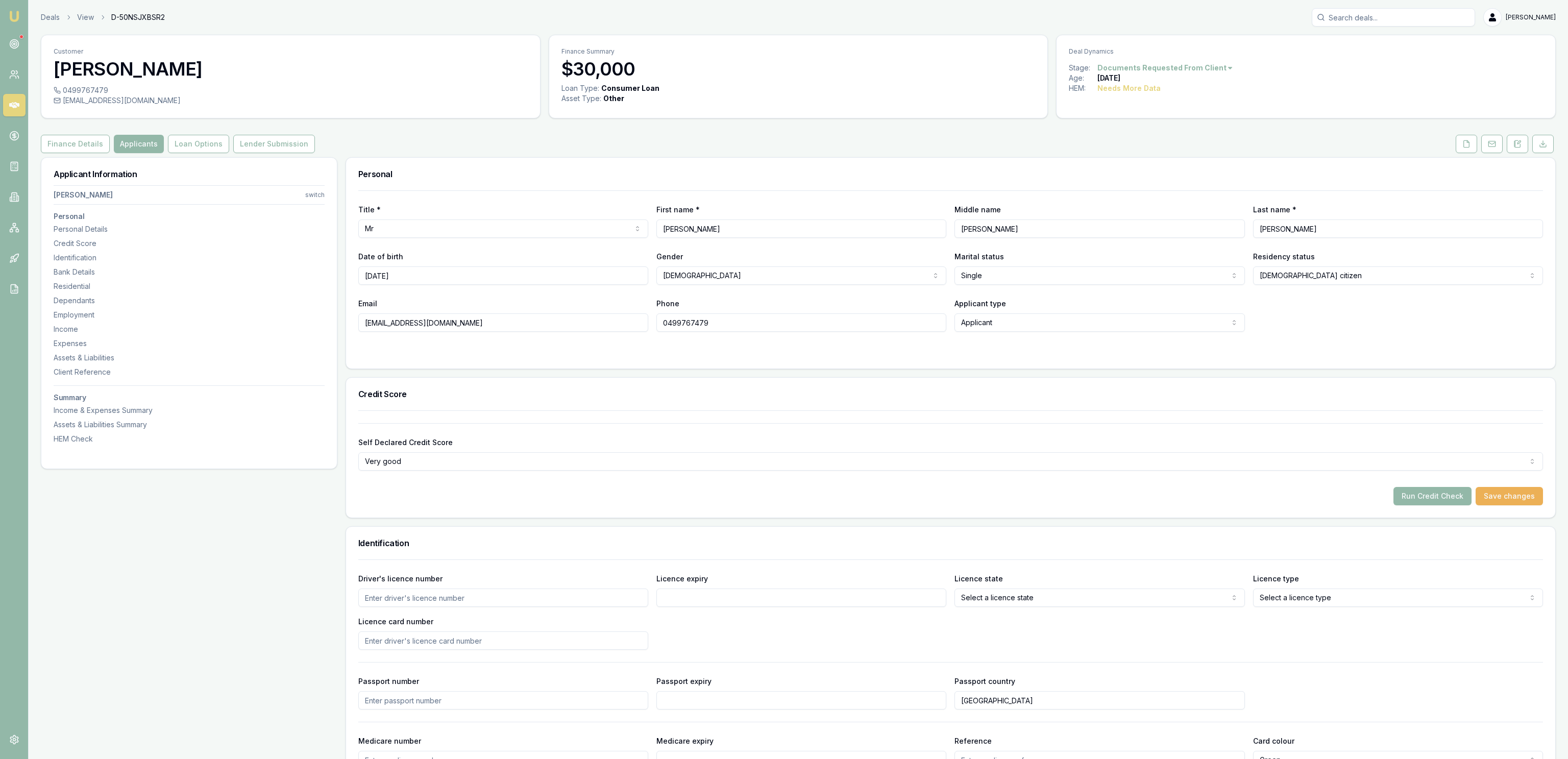
click at [406, 609] on div "Driver's licence number Licence expiry Licence state Select a licence state [GE…" at bounding box center [951, 611] width 1185 height 78
click at [406, 603] on input "Driver's licence number" at bounding box center [504, 598] width 290 height 18
type input "125536560"
select select
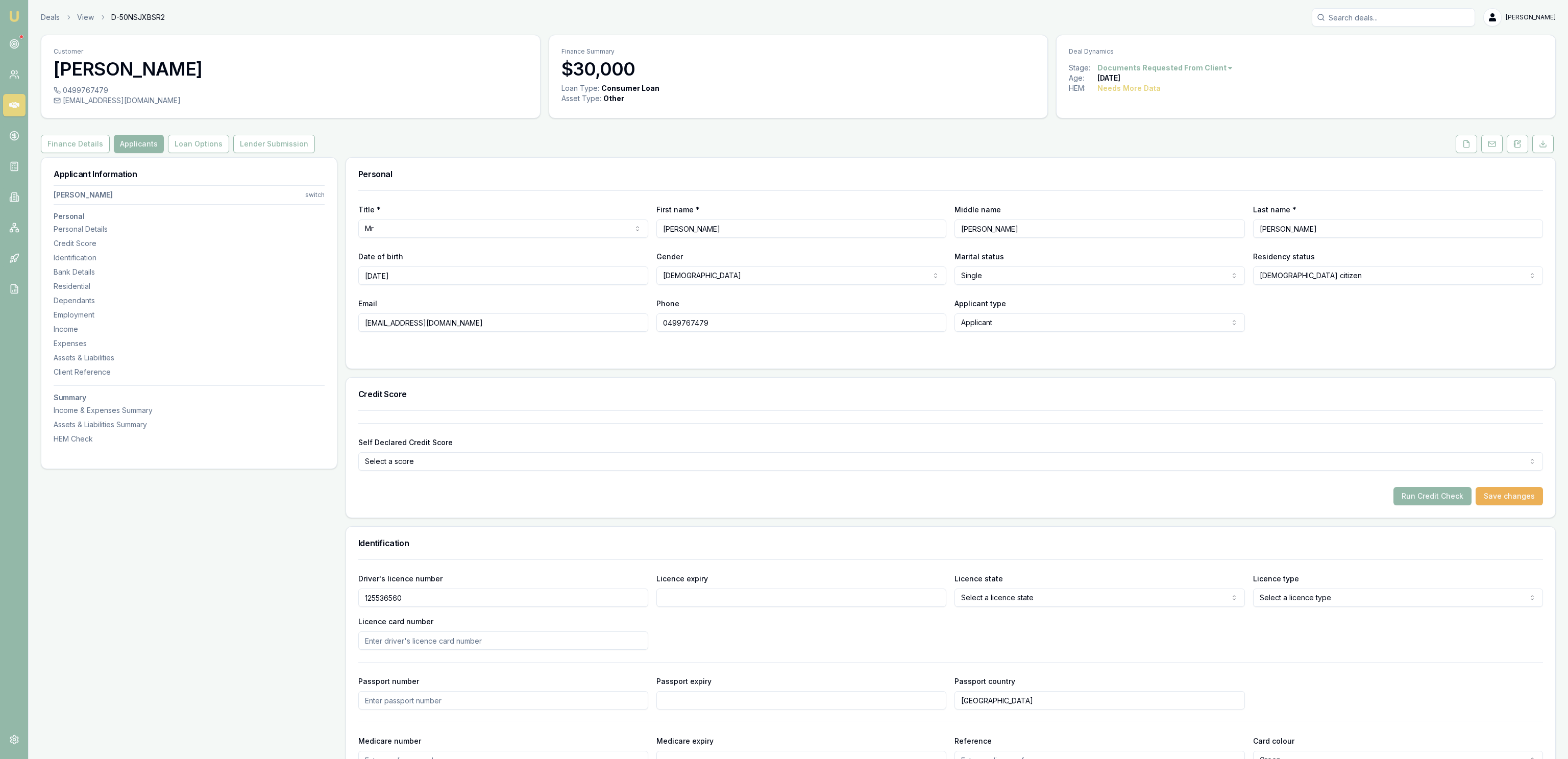
click at [716, 613] on div "Driver's licence number [DRIVERS_LICENSE_NUMBER] Licence expiry Licence state S…" at bounding box center [951, 611] width 1185 height 78
click at [711, 603] on input "Licence expiry" at bounding box center [801, 598] width 290 height 18
type input "[DATE]"
click at [1033, 613] on div "Driver's licence number [DRIVERS_LICENSE_NUMBER] Licence expiry [DATE] Licence …" at bounding box center [951, 611] width 1185 height 78
click at [1029, 613] on div "Driver's licence number [DRIVERS_LICENSE_NUMBER] Licence expiry [DATE] Licence …" at bounding box center [951, 611] width 1185 height 78
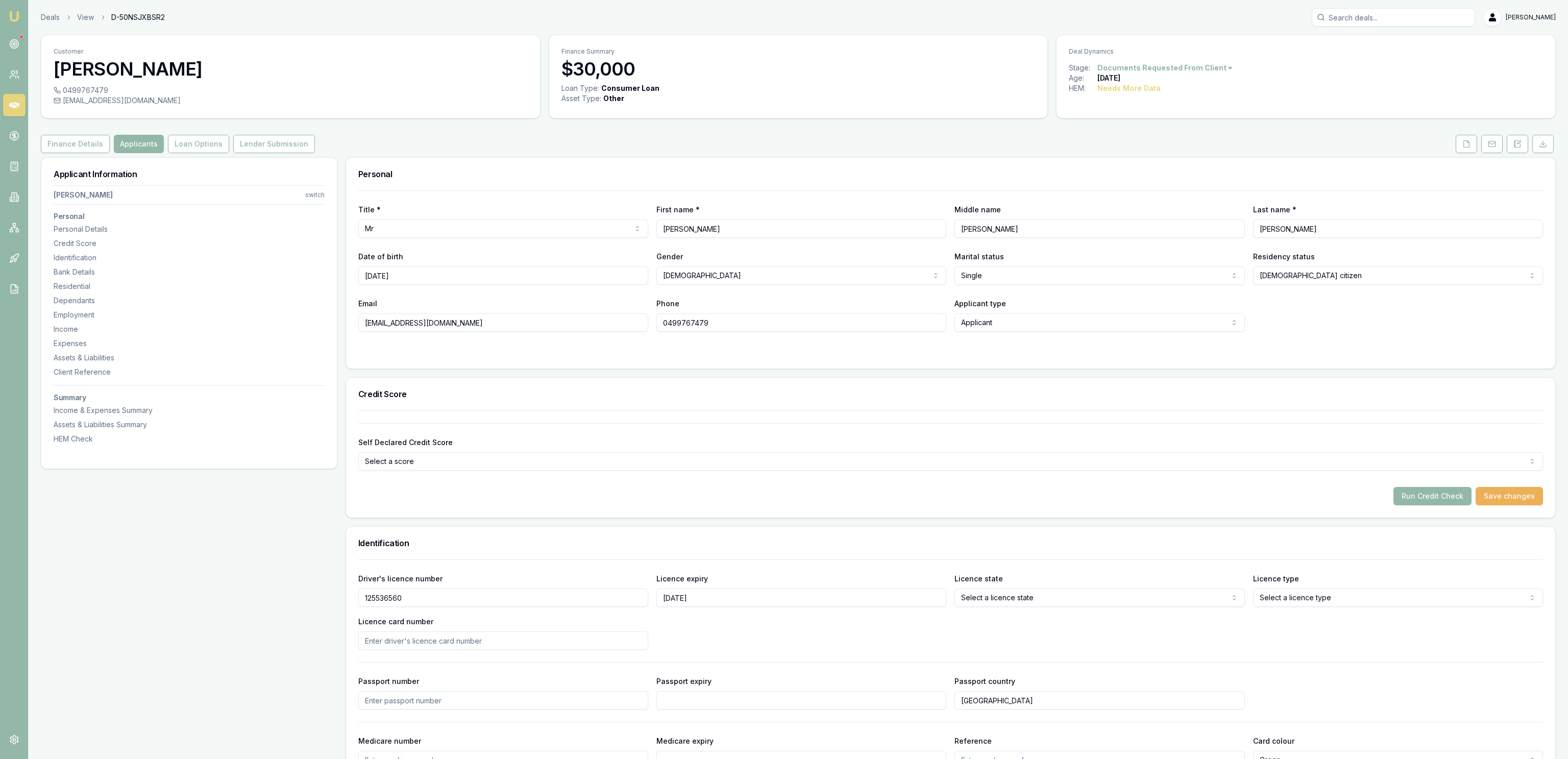
click at [1028, 601] on html "Emu Broker Deals View D-50NSJXBSR2 [PERSON_NAME] Toggle Menu Customer [PERSON_N…" at bounding box center [784, 380] width 1568 height 759
select select "VIC"
click at [1024, 644] on div "Driver's licence number [DRIVERS_LICENSE_NUMBER] Licence expiry [DATE] Licence …" at bounding box center [951, 611] width 1185 height 78
click at [780, 489] on div "Run Credit Check Save changes" at bounding box center [951, 496] width 1185 height 18
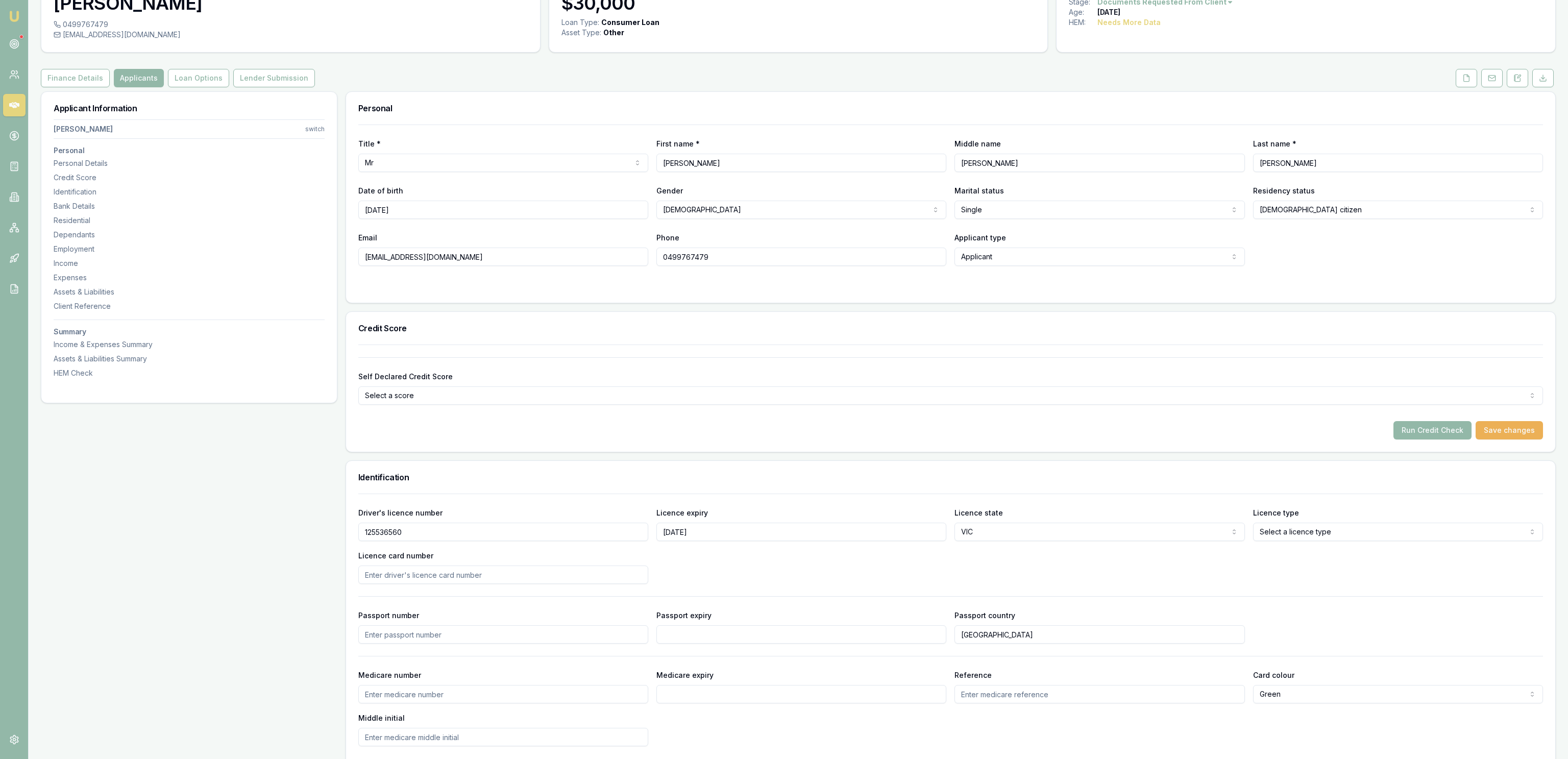
scroll to position [110, 0]
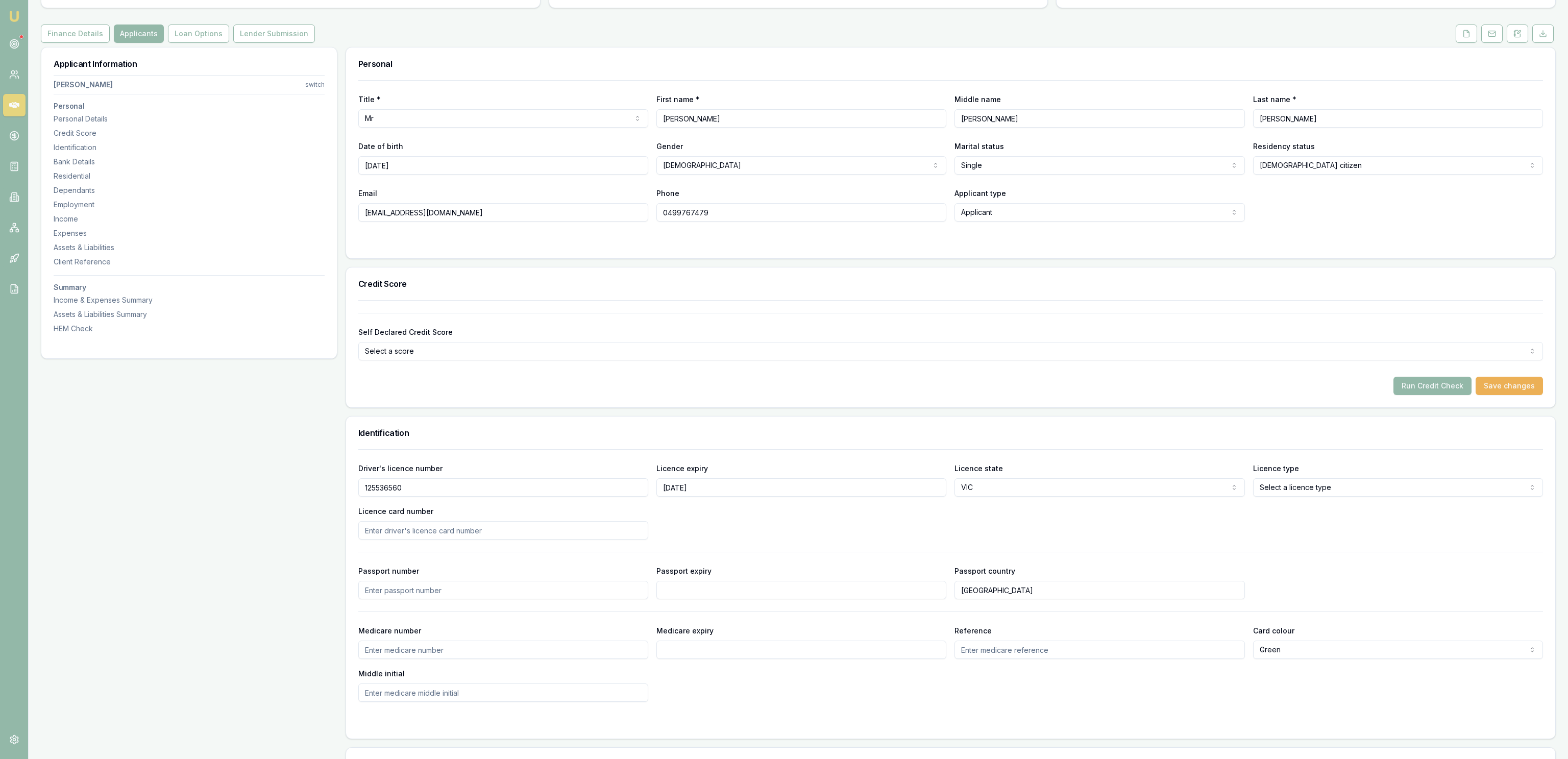
click at [1289, 485] on html "Emu Broker Deals View D-50NSJXBSR2 [PERSON_NAME] Toggle Menu Customer [PERSON_N…" at bounding box center [784, 270] width 1568 height 759
select select "OPEN_LICENCE"
click at [1298, 525] on div "Driver's licence number [DRIVERS_LICENSE_NUMBER] Licence expiry [DATE] Licence …" at bounding box center [951, 501] width 1185 height 78
drag, startPoint x: 454, startPoint y: 505, endPoint x: 454, endPoint y: 518, distance: 13.0
click at [455, 508] on div "Driver's licence number [DRIVERS_LICENSE_NUMBER] Licence expiry [DATE] Licence …" at bounding box center [951, 501] width 1185 height 78
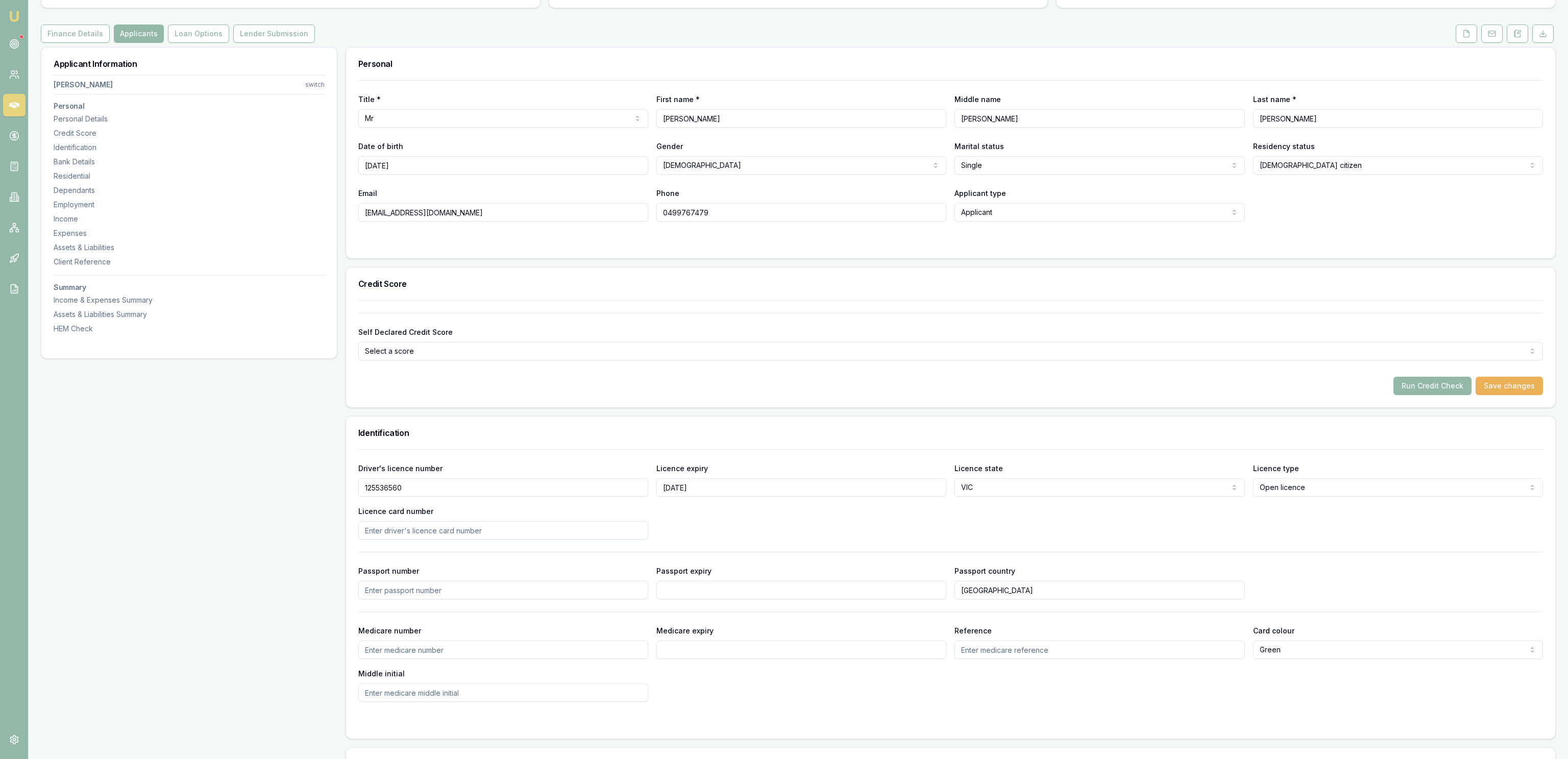
click at [452, 540] on div "Driver's licence number [DRIVERS_LICENSE_NUMBER] Licence expiry [DATE] Licence …" at bounding box center [951, 575] width 1185 height 252
click at [451, 540] on input "Licence card number" at bounding box center [504, 530] width 290 height 18
click at [447, 528] on input "Licence card number" at bounding box center [504, 530] width 290 height 18
type input "50E178E4C8"
drag, startPoint x: 498, startPoint y: 651, endPoint x: 494, endPoint y: 641, distance: 10.8
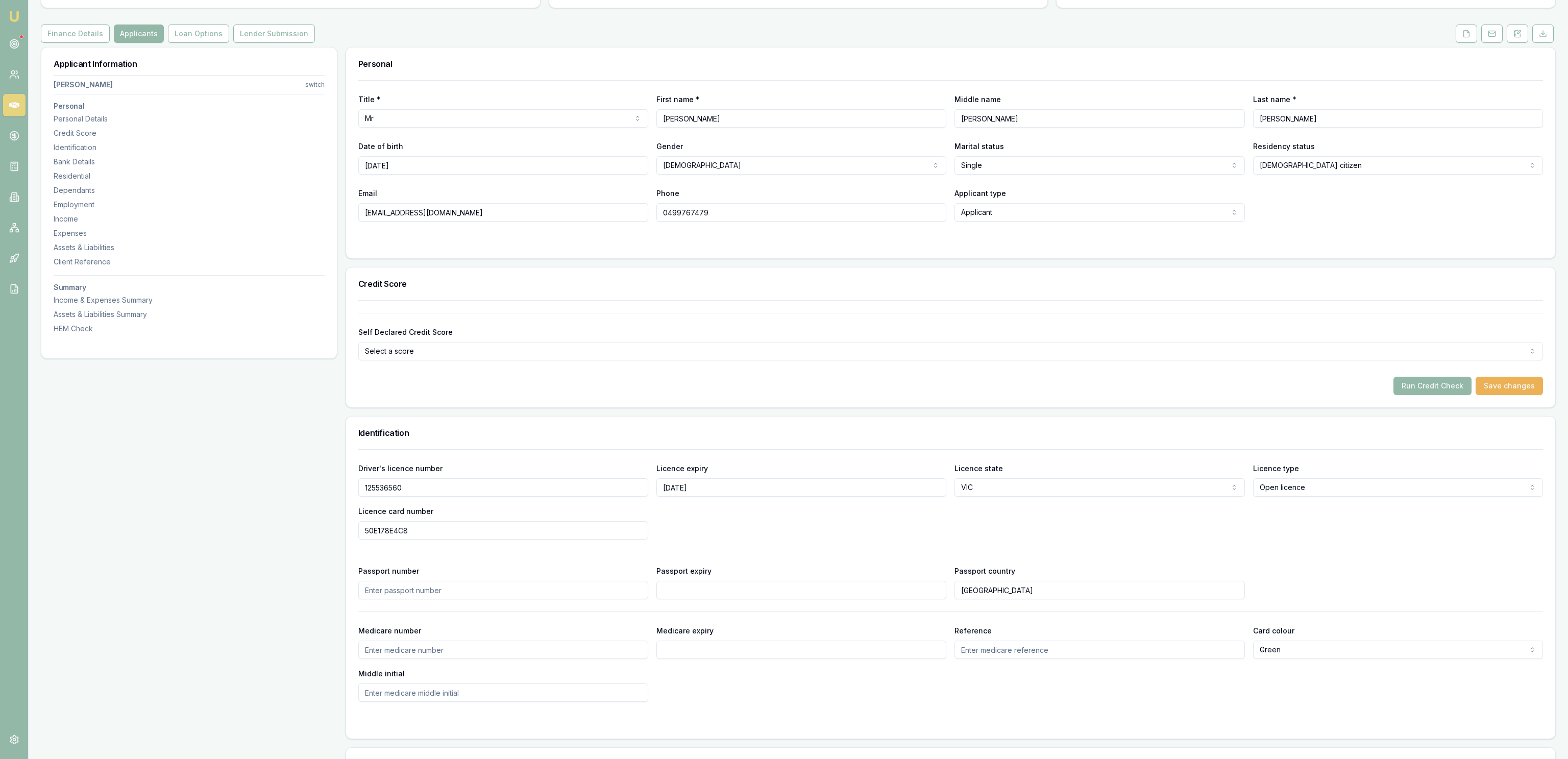
click at [505, 651] on input "Medicare number" at bounding box center [504, 650] width 290 height 18
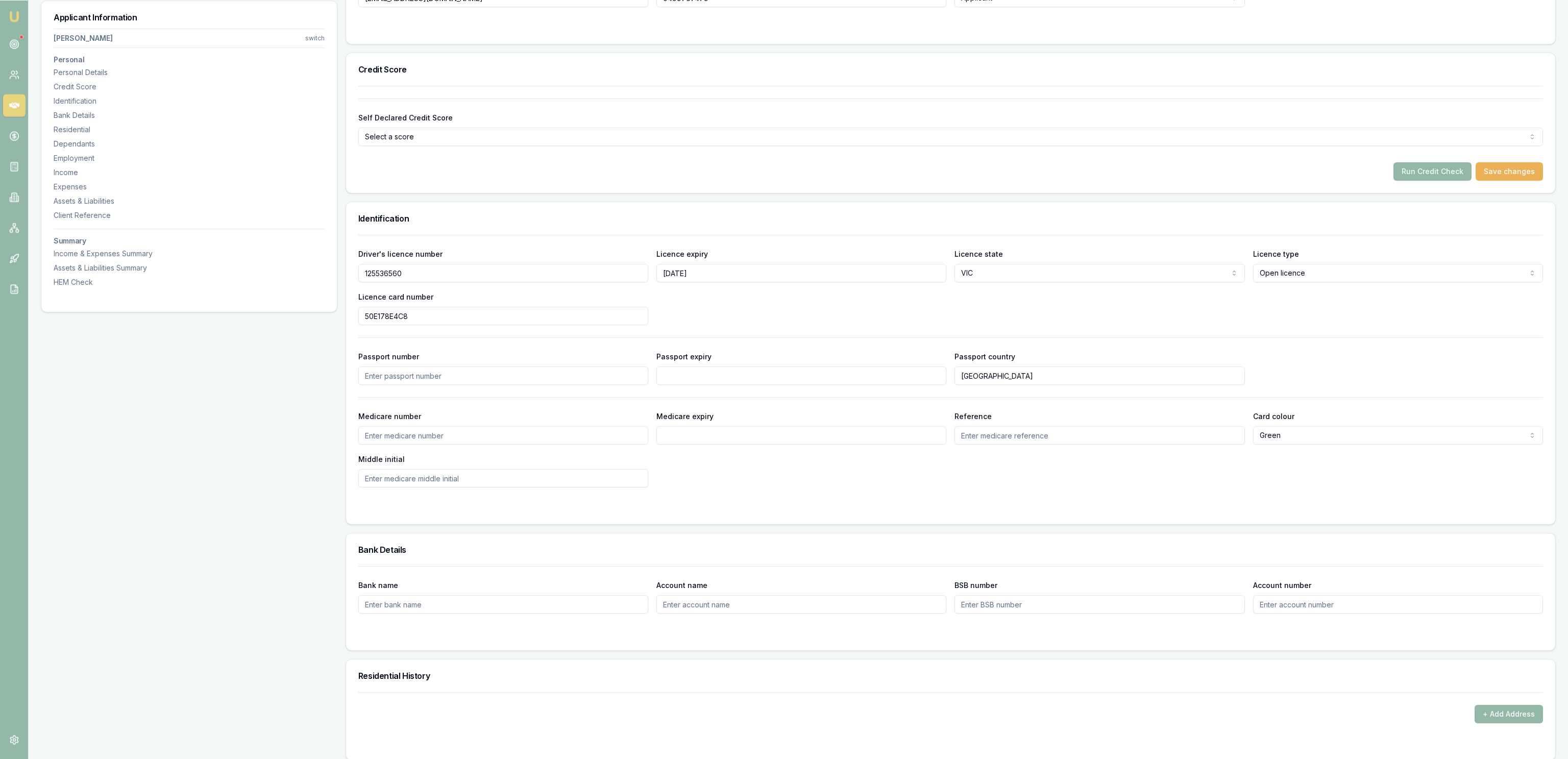
scroll to position [441, 0]
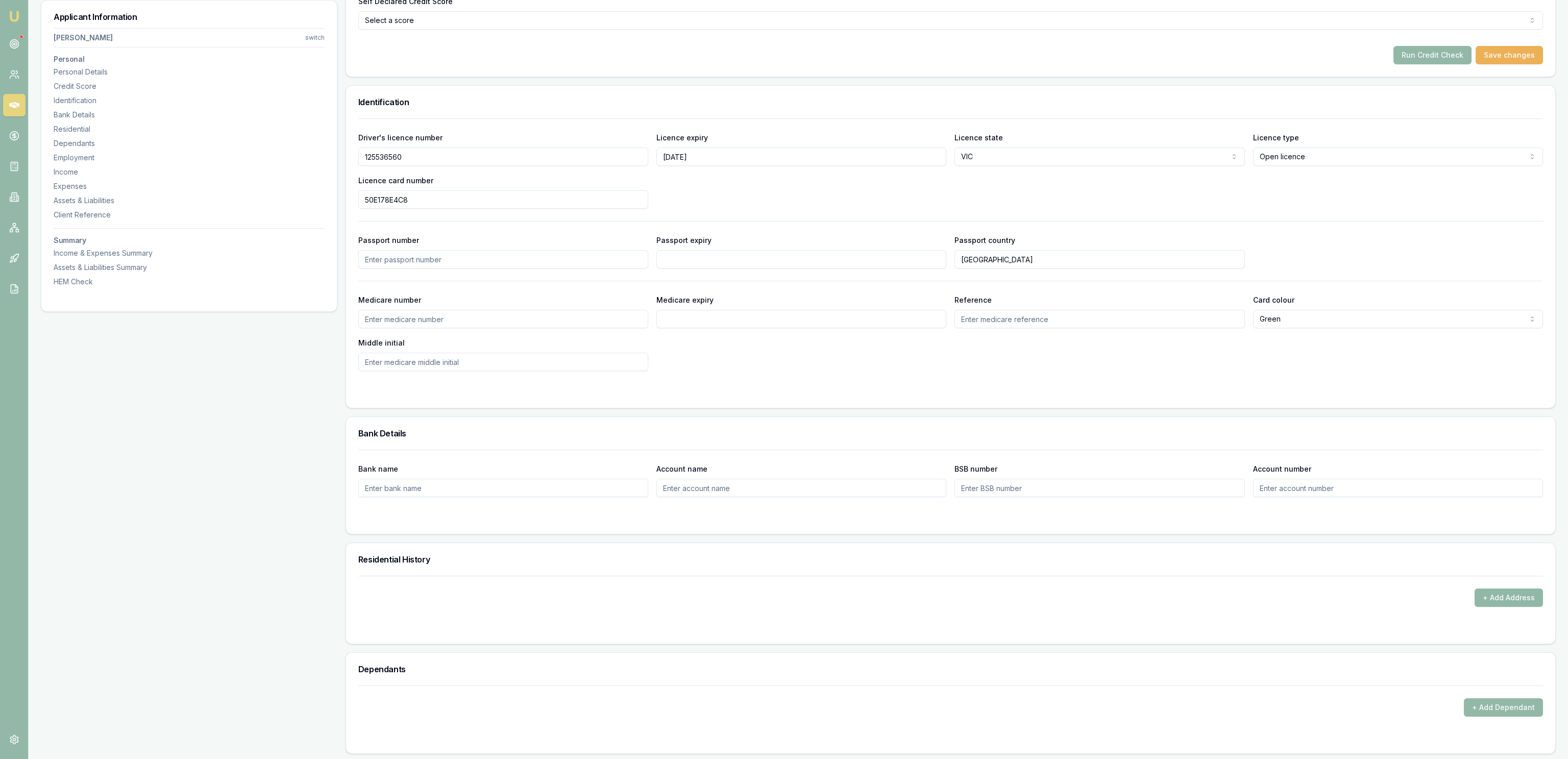
click at [1501, 595] on button "+ Add Address" at bounding box center [1509, 598] width 68 height 18
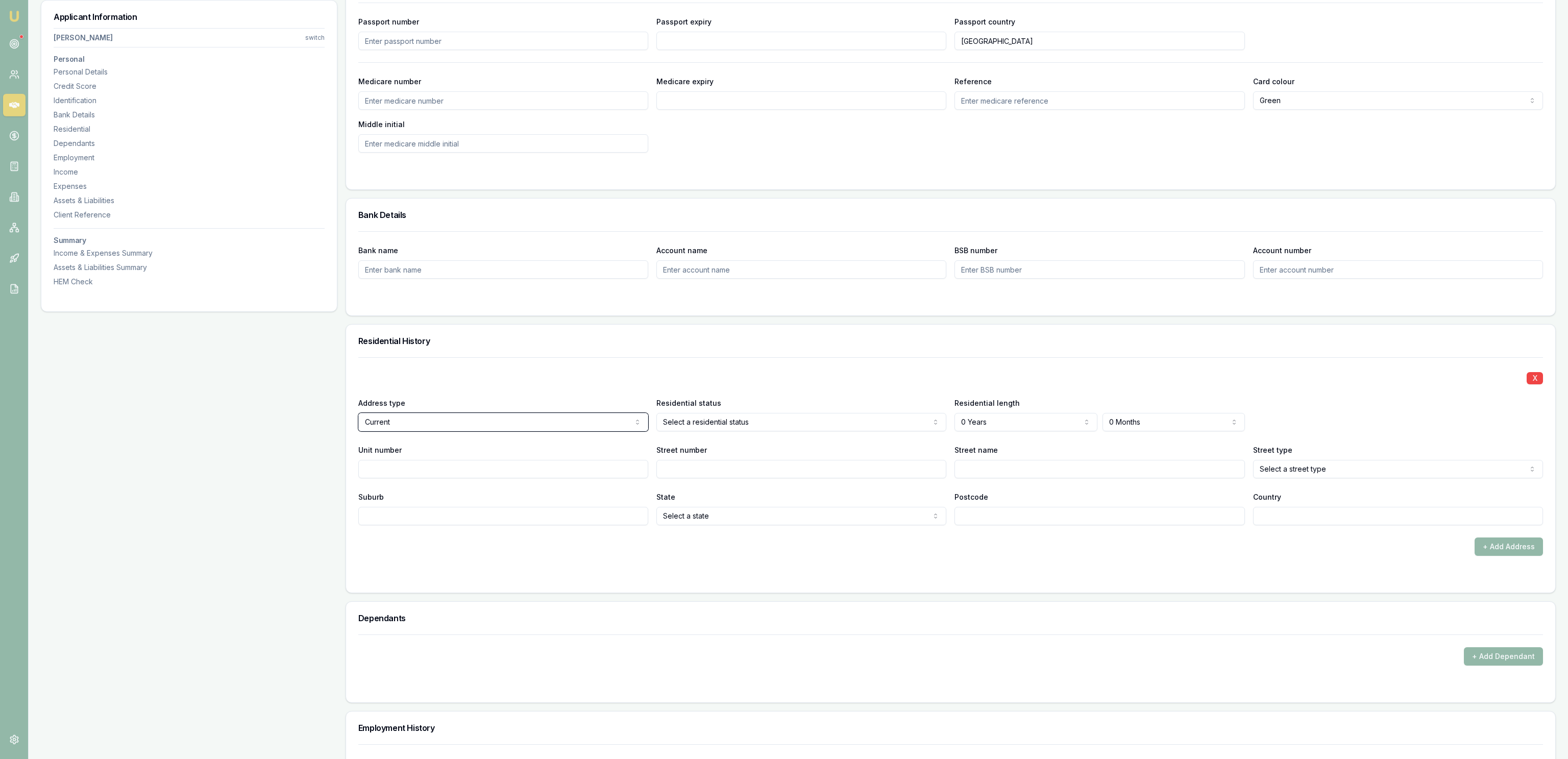
scroll to position [662, 0]
click at [224, 515] on div "Applicant Information [PERSON_NAME] switch Personal Personal Details Credit Sco…" at bounding box center [188, 604] width 296 height 2218
select select "LIVING_WITH_PARENTS"
drag, startPoint x: 729, startPoint y: 478, endPoint x: 729, endPoint y: 487, distance: 9.0
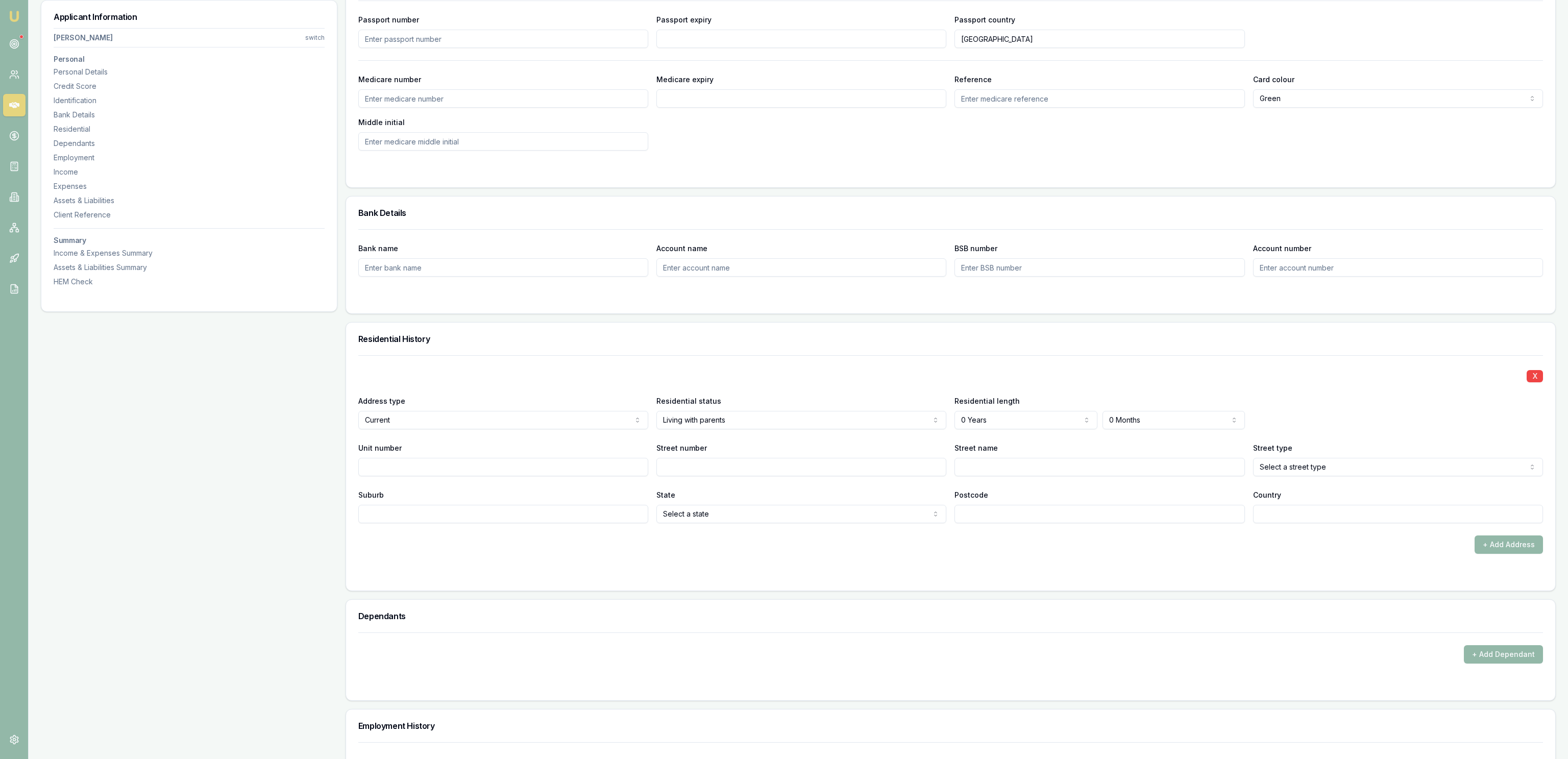
drag, startPoint x: 998, startPoint y: 408, endPoint x: 999, endPoint y: 419, distance: 11.0
click at [999, 418] on div "Residential length 0 Years 0 Years 1 Year 2 Years 3 Years 4 Years 5 Years 6 Yea…" at bounding box center [1099, 412] width 290 height 35
click at [993, 412] on div "Residential length 0 Years 0 Years 1 Year 2 Years 3 Years 4 Years 5 Years 6 Yea…" at bounding box center [1099, 412] width 290 height 35
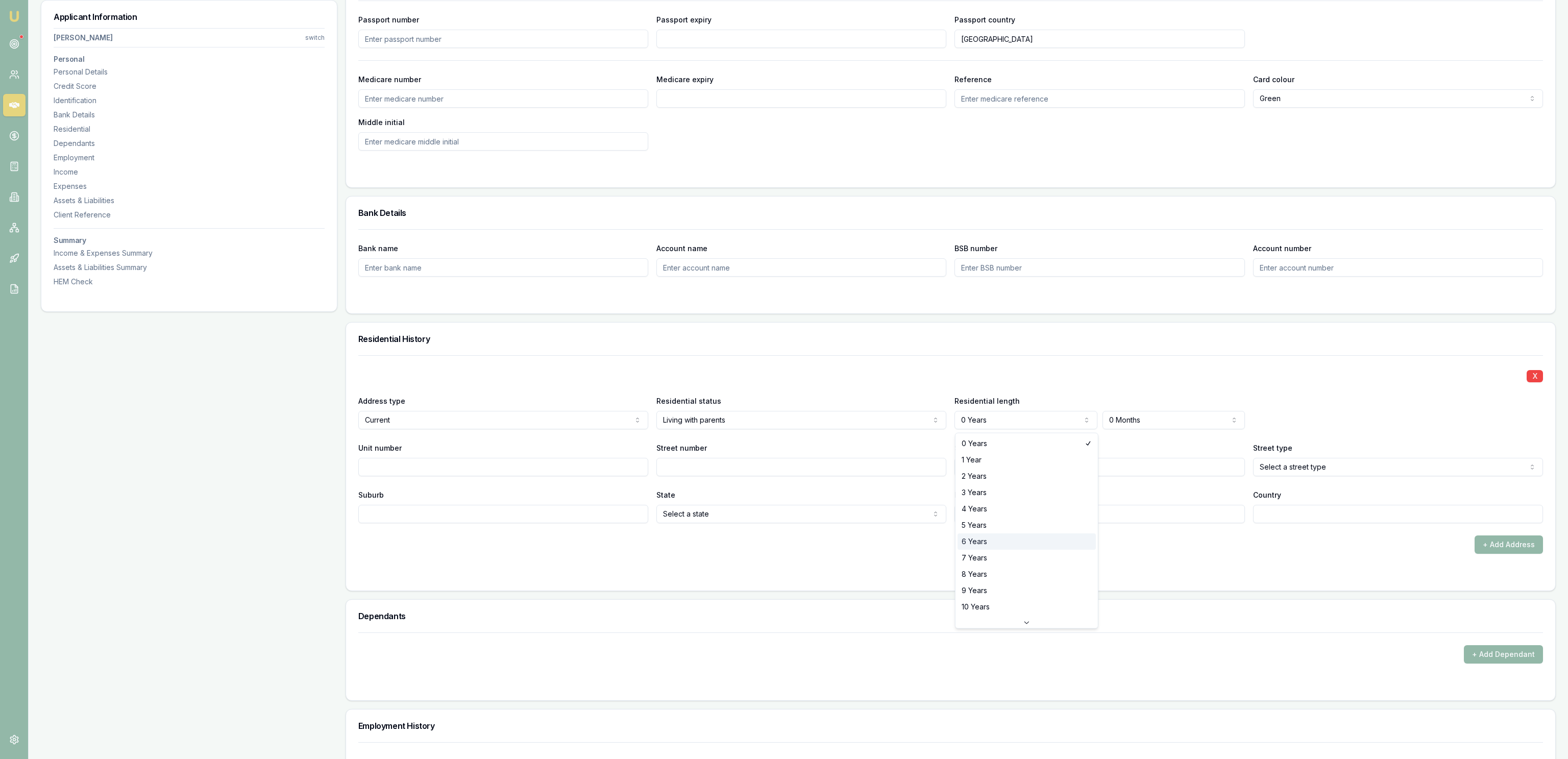
select select "6"
click at [1099, 413] on div "Residential length 6 Years 0 Years 1 Year 2 Years 3 Years 4 Years 5 Years 6 Yea…" at bounding box center [1099, 412] width 290 height 35
click at [1102, 517] on input "Postcode" at bounding box center [1099, 514] width 290 height 18
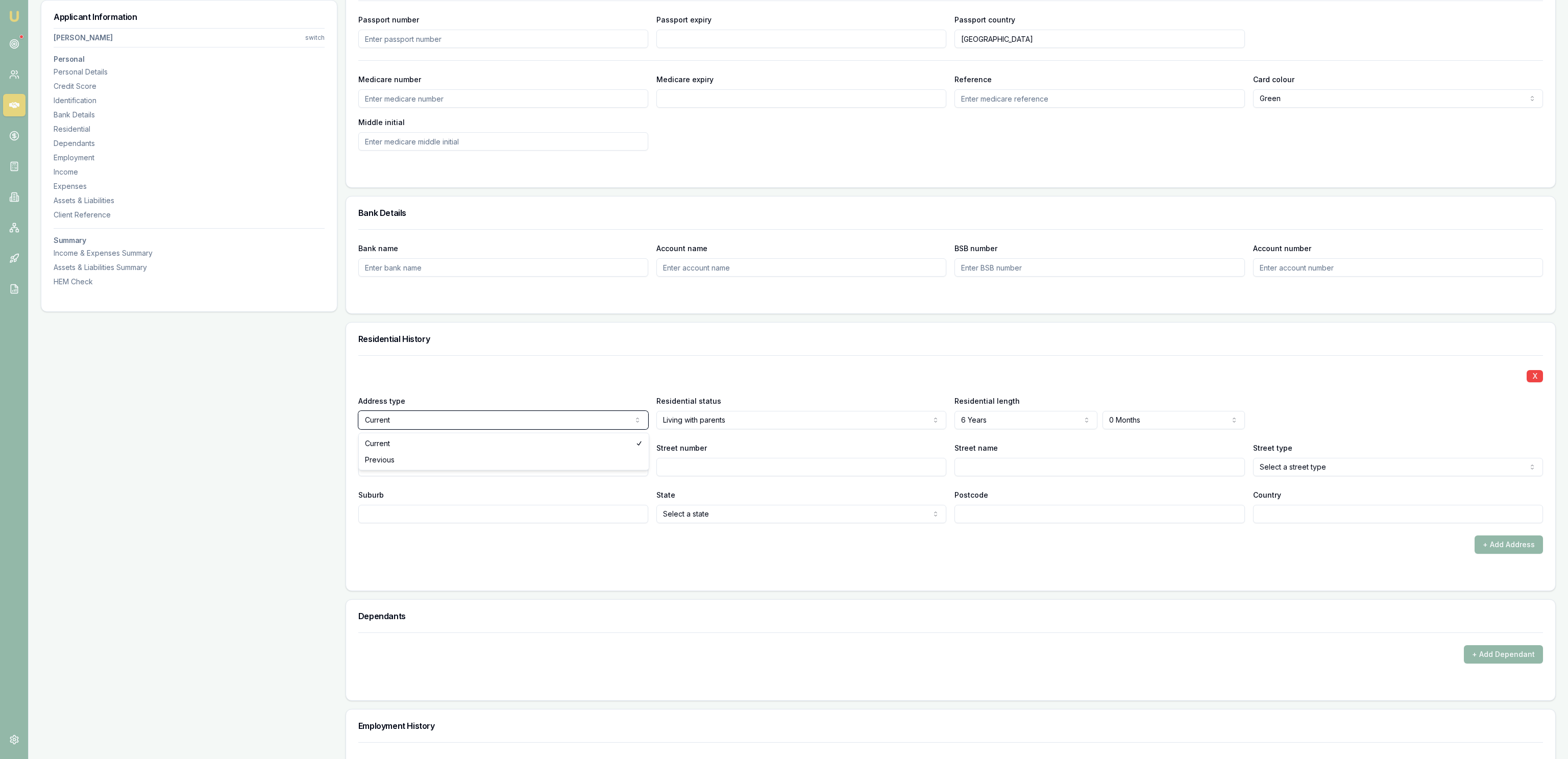
drag, startPoint x: 1190, startPoint y: 508, endPoint x: 1181, endPoint y: 417, distance: 91.4
click at [1190, 505] on input "Postcode" at bounding box center [1099, 514] width 290 height 18
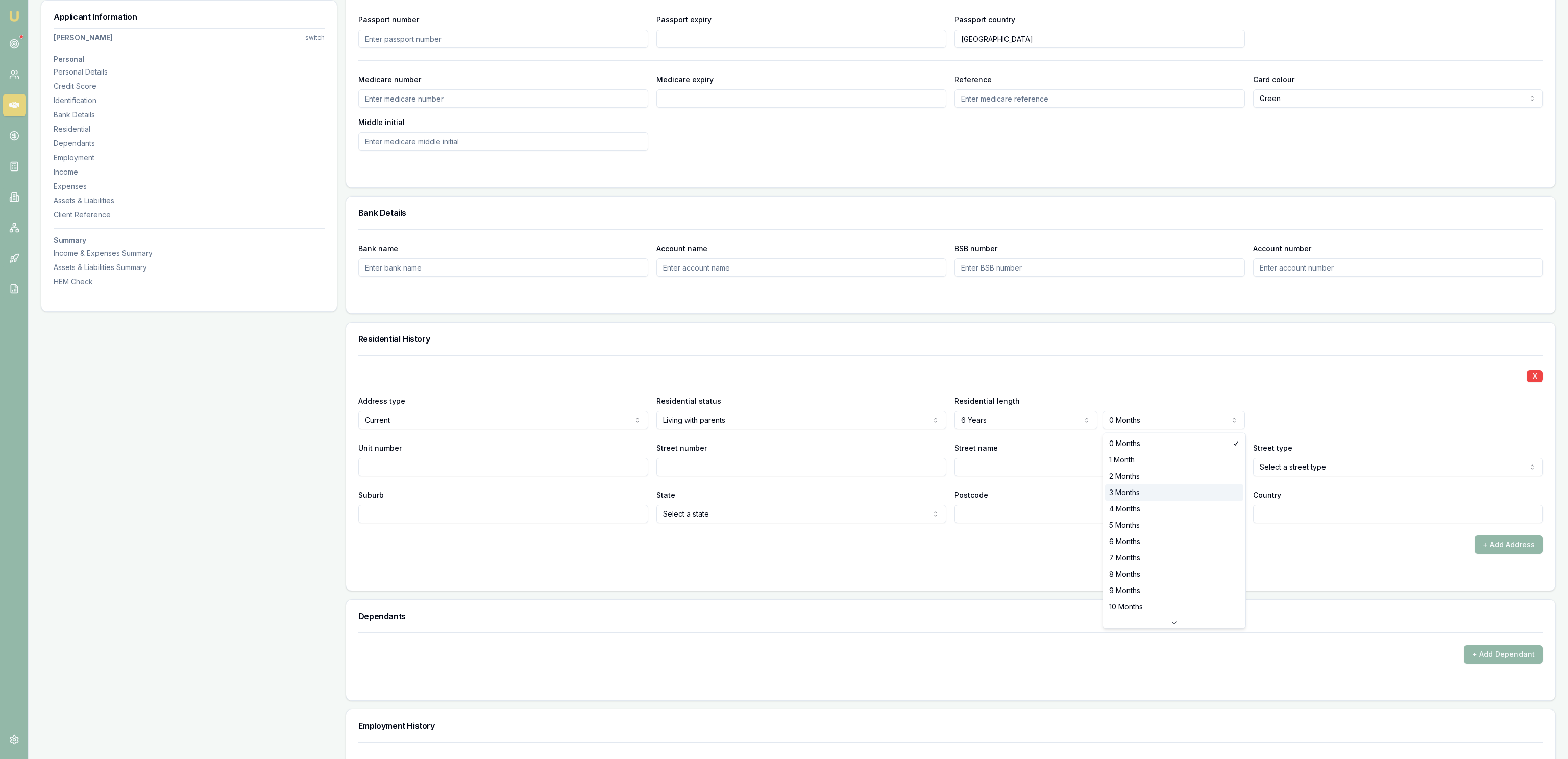
select select "3"
click at [1131, 366] on div "X Address type Current Current Previous Residential status Living with parents …" at bounding box center [951, 439] width 1185 height 168
click at [471, 471] on input "Unit number" at bounding box center [504, 467] width 290 height 18
type input "64"
type input "8"
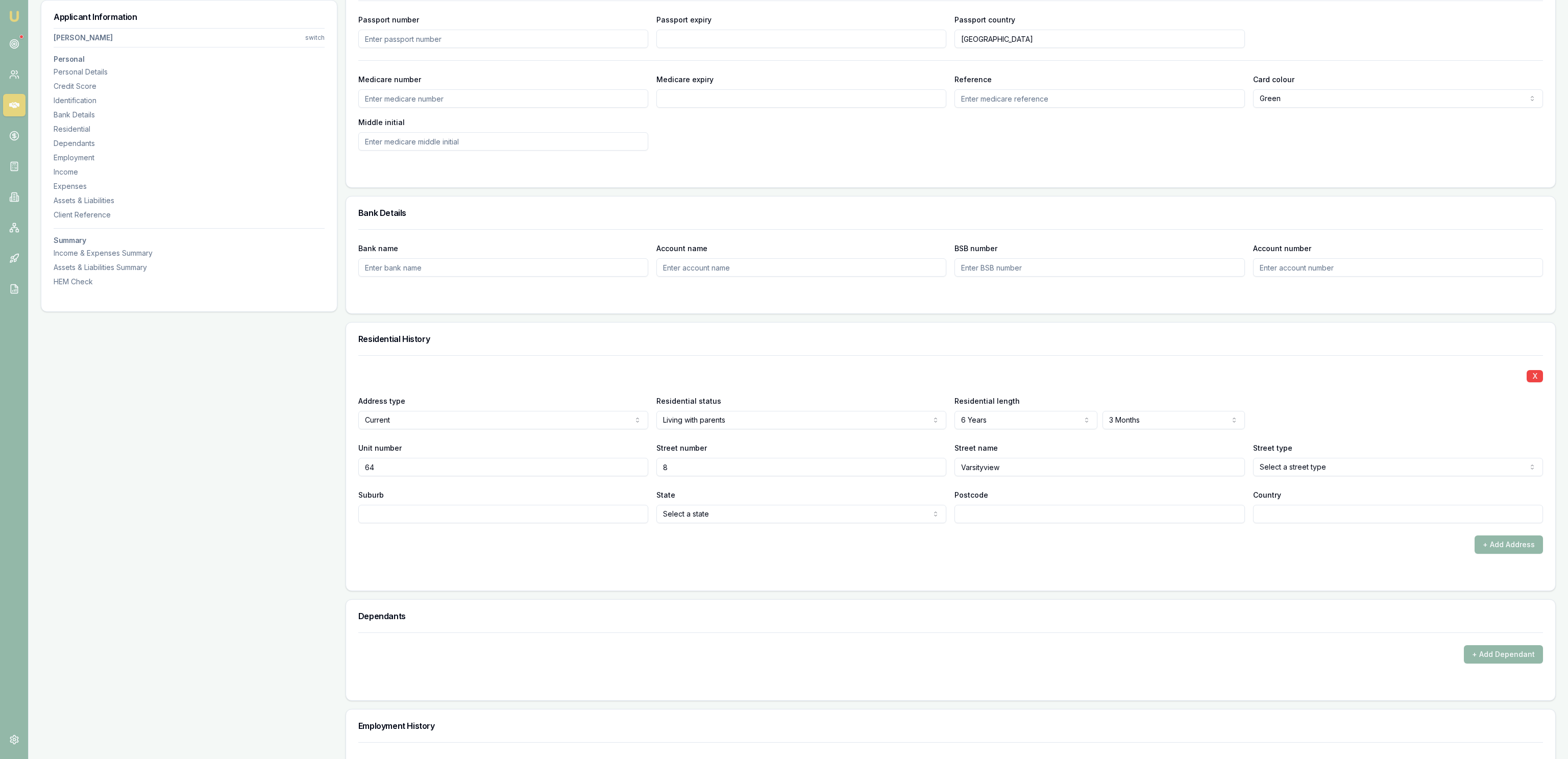
type input "Varsityview"
select select "Court"
type input "Sippy Downs"
select select "QLD"
type input "4556"
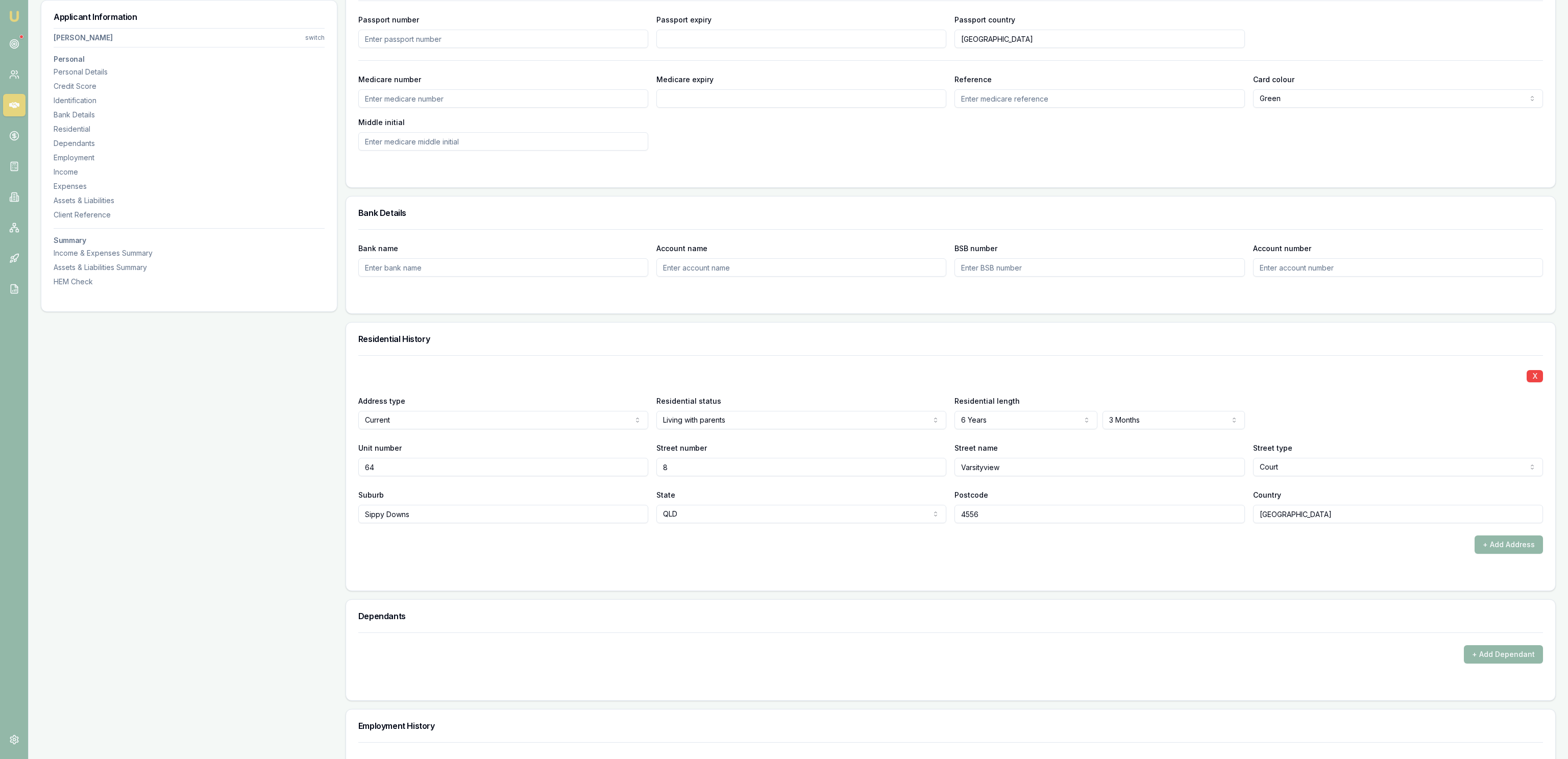
type input "[GEOGRAPHIC_DATA]"
click at [980, 639] on div "+ Add Dependant" at bounding box center [951, 648] width 1185 height 32
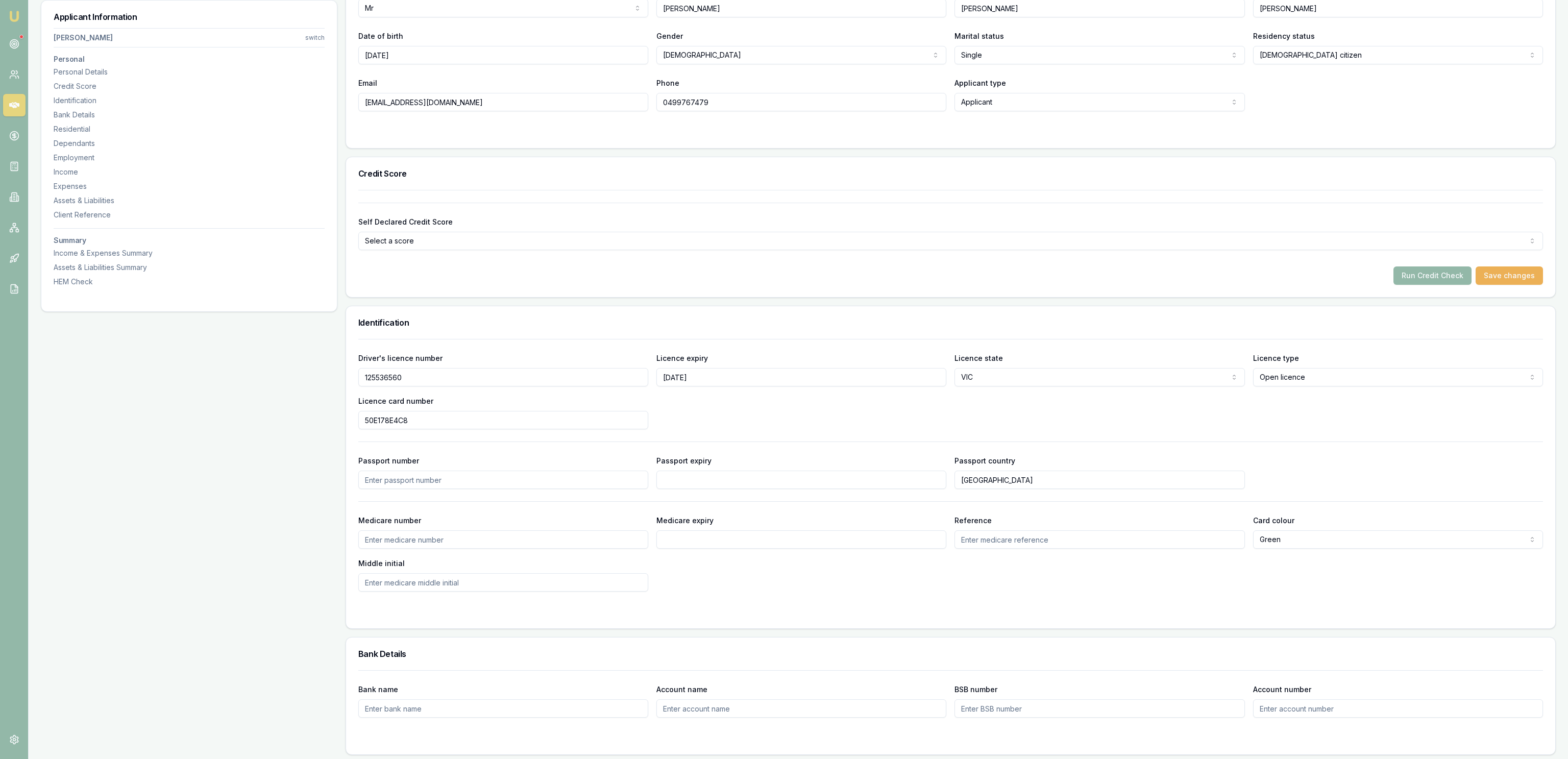
scroll to position [0, 0]
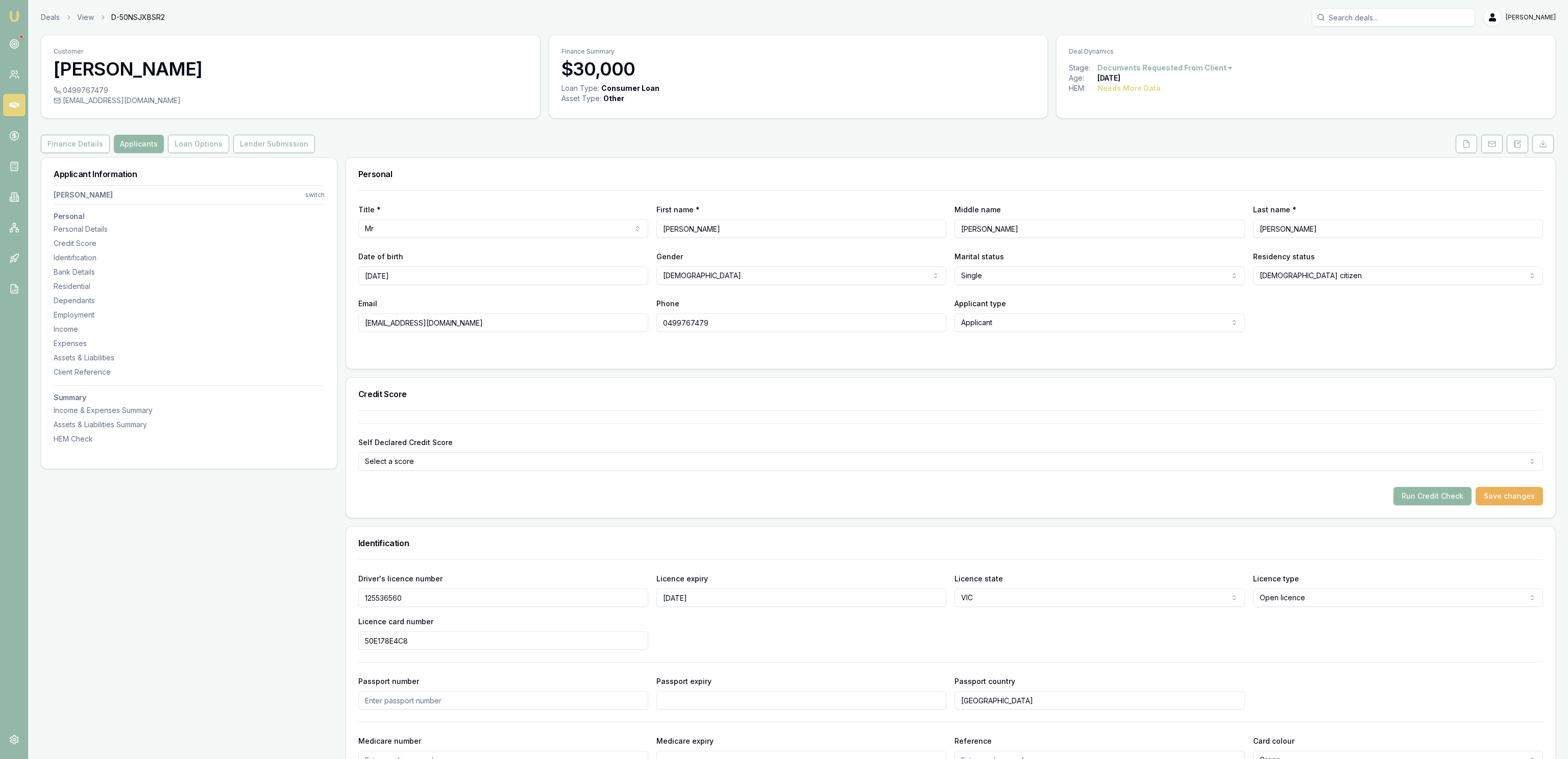
click at [1437, 505] on button "Run Credit Check" at bounding box center [1432, 496] width 78 height 18
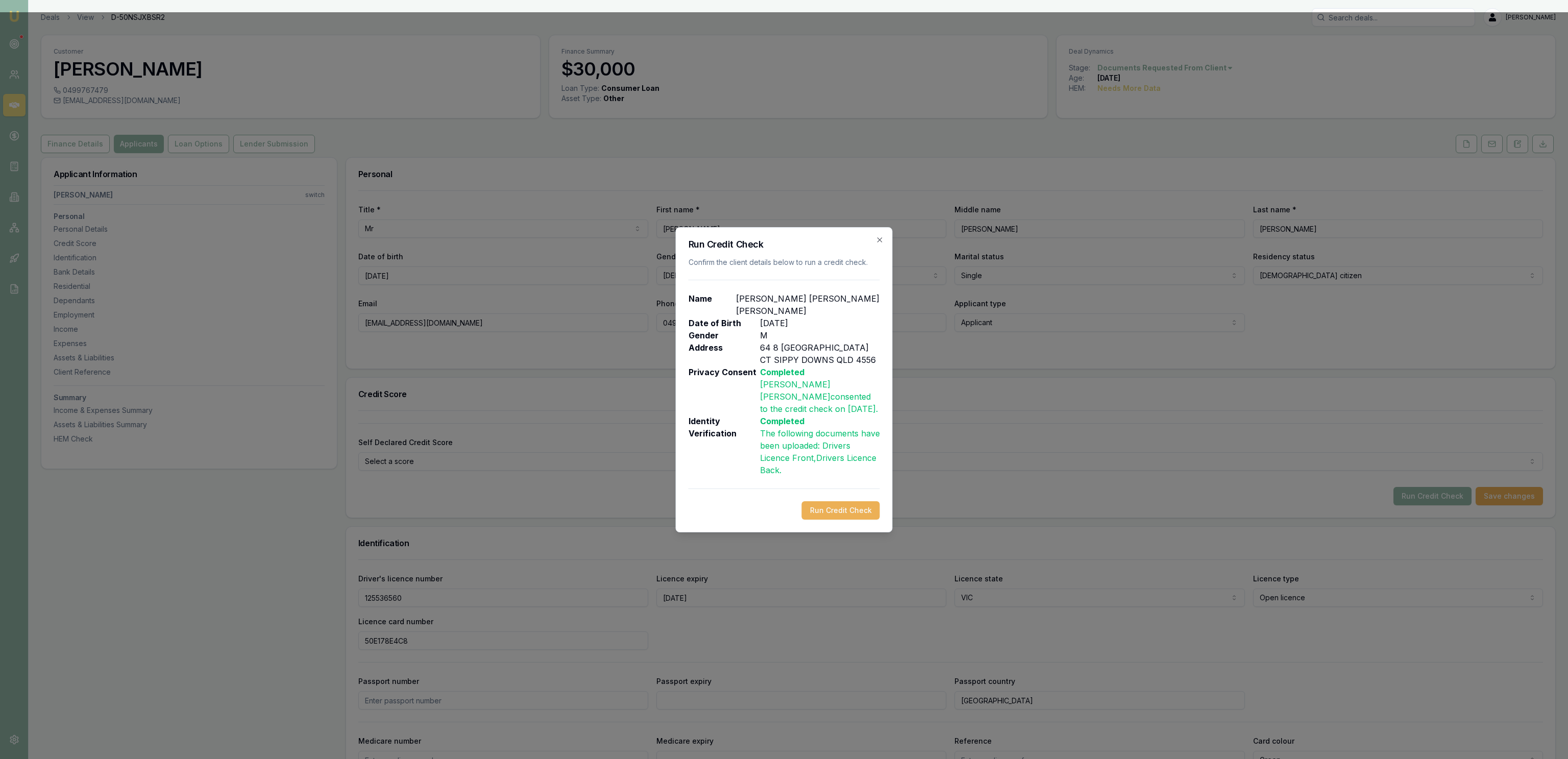
click at [849, 524] on div "Run Credit Check Confirm the client details below to run a credit check. Name […" at bounding box center [784, 380] width 217 height 306
click at [851, 517] on button "Run Credit Check" at bounding box center [841, 510] width 78 height 18
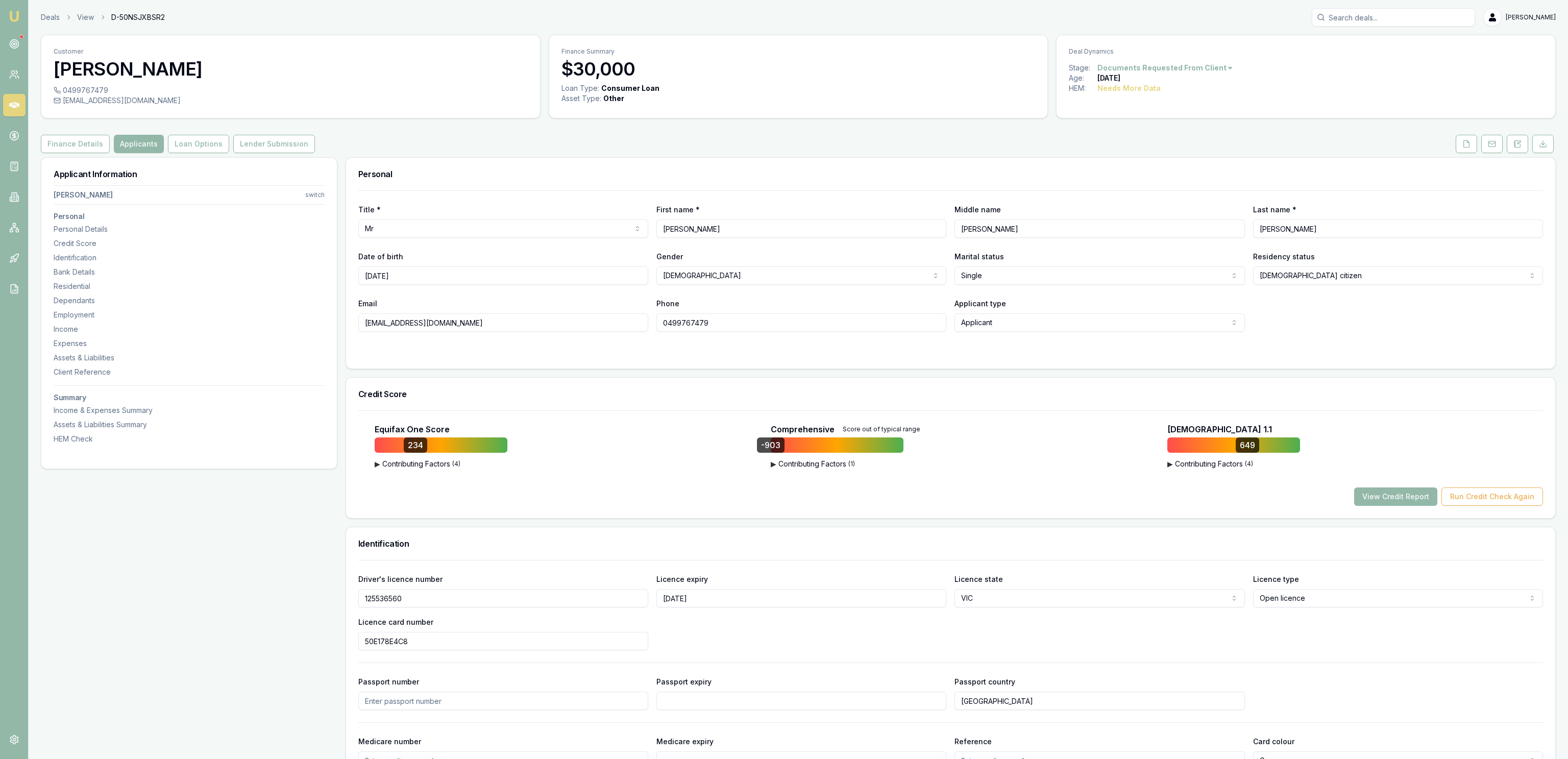
click at [1367, 487] on div "Equifax One Score 234 ▶ Contributing Factors ( 4 ) Late Payments of 30+ Days Ac…" at bounding box center [951, 465] width 1185 height 83
click at [1366, 498] on button "View Credit Report" at bounding box center [1396, 497] width 83 height 18
click at [821, 457] on div "Comprehensive Score out of typical range -903 ▶ Contributing Factors ( 1 ) Curr…" at bounding box center [958, 447] width 376 height 48
click at [824, 467] on button "▶ Contributing Factors ( 1 )" at bounding box center [836, 463] width 132 height 10
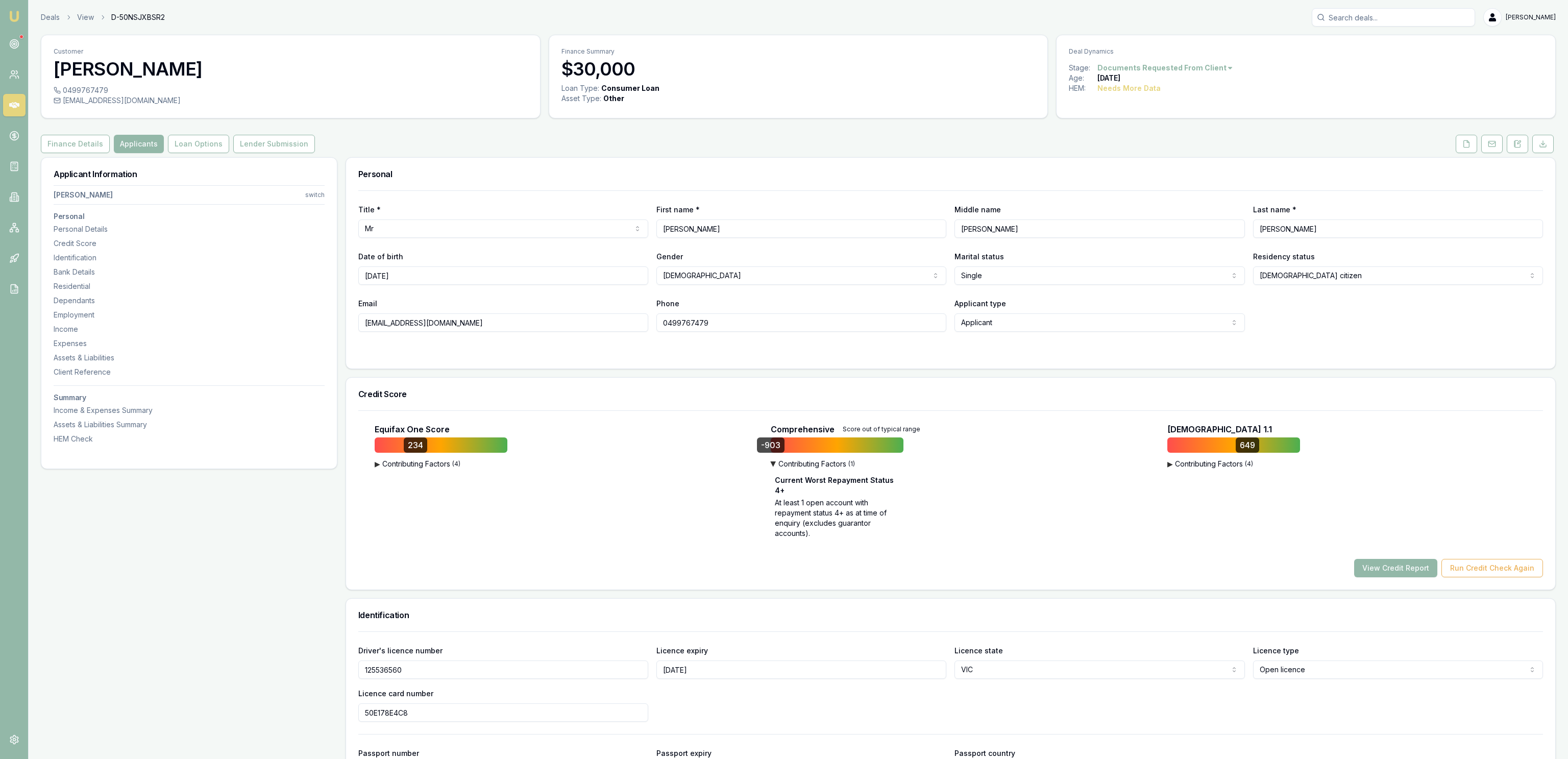
click at [845, 355] on div at bounding box center [951, 352] width 1185 height 8
click at [1384, 573] on button "View Credit Report" at bounding box center [1396, 568] width 83 height 18
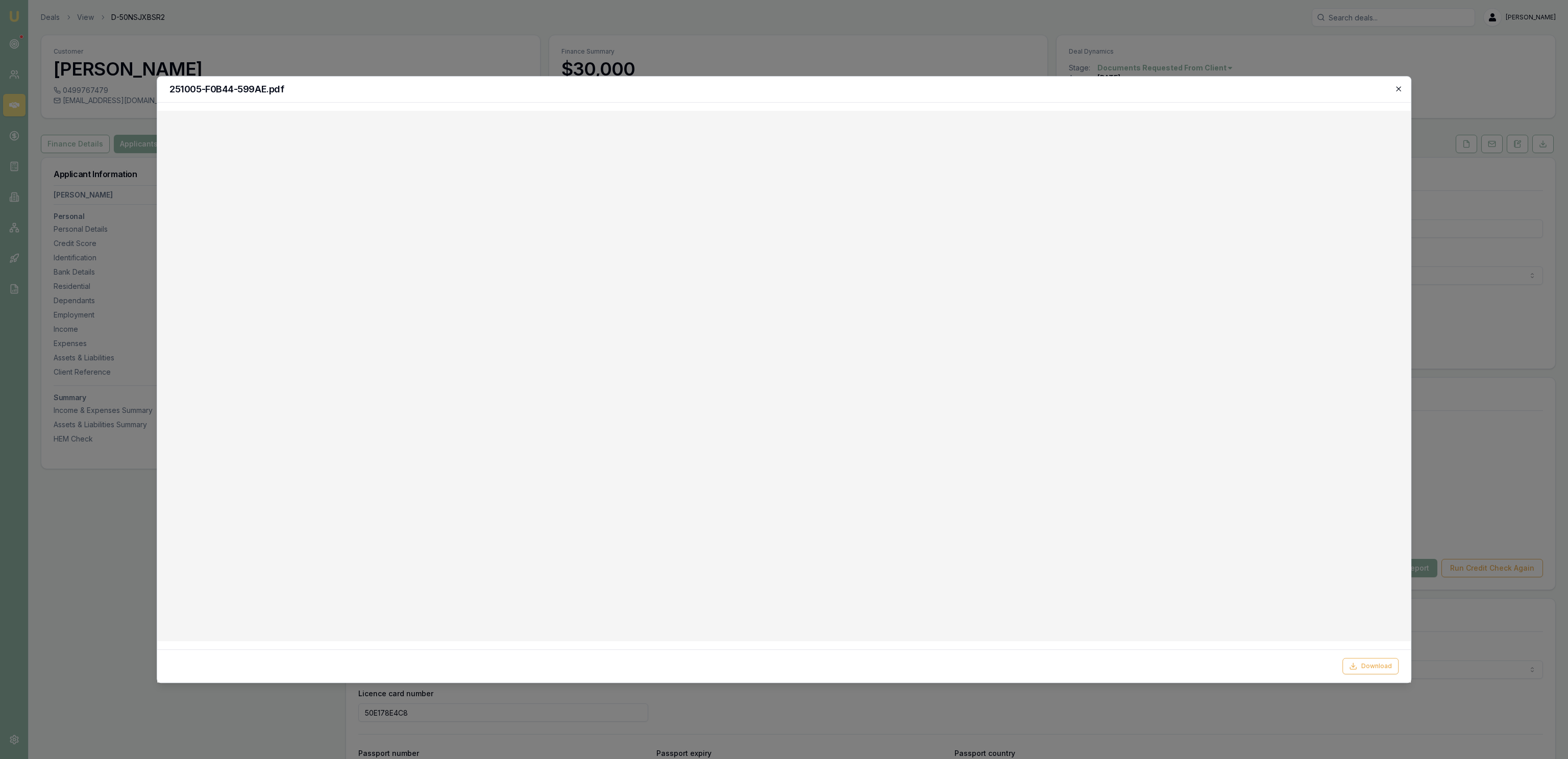
click at [1400, 89] on icon "button" at bounding box center [1398, 88] width 8 height 8
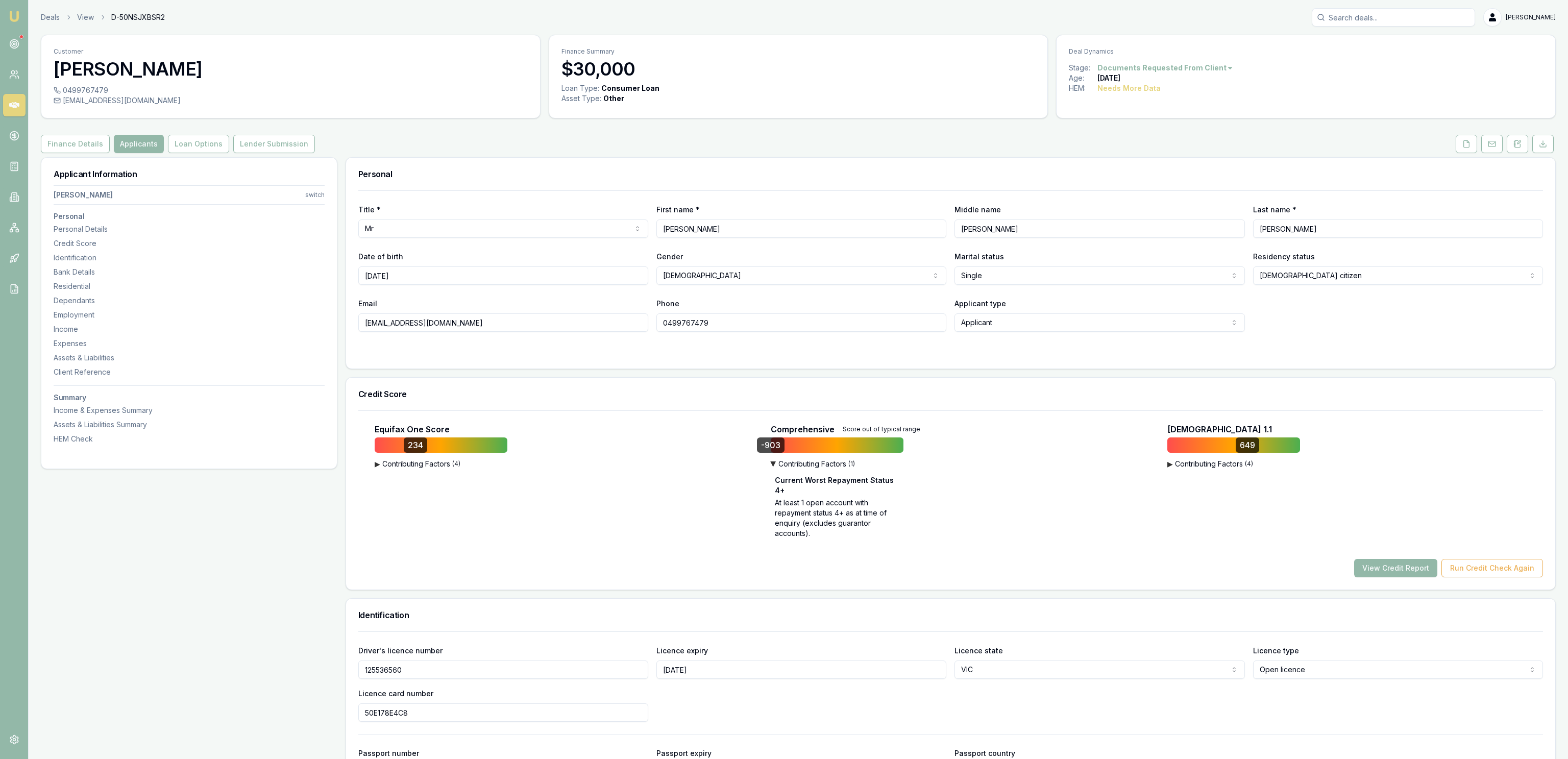
click at [38, 9] on header "Deals View D-50NSJXBSR2 [PERSON_NAME] Fanfulla Toggle Menu" at bounding box center [798, 17] width 1539 height 18
drag, startPoint x: 49, startPoint y: 18, endPoint x: 64, endPoint y: 3, distance: 21.2
click at [49, 17] on link "Deals" at bounding box center [50, 17] width 19 height 10
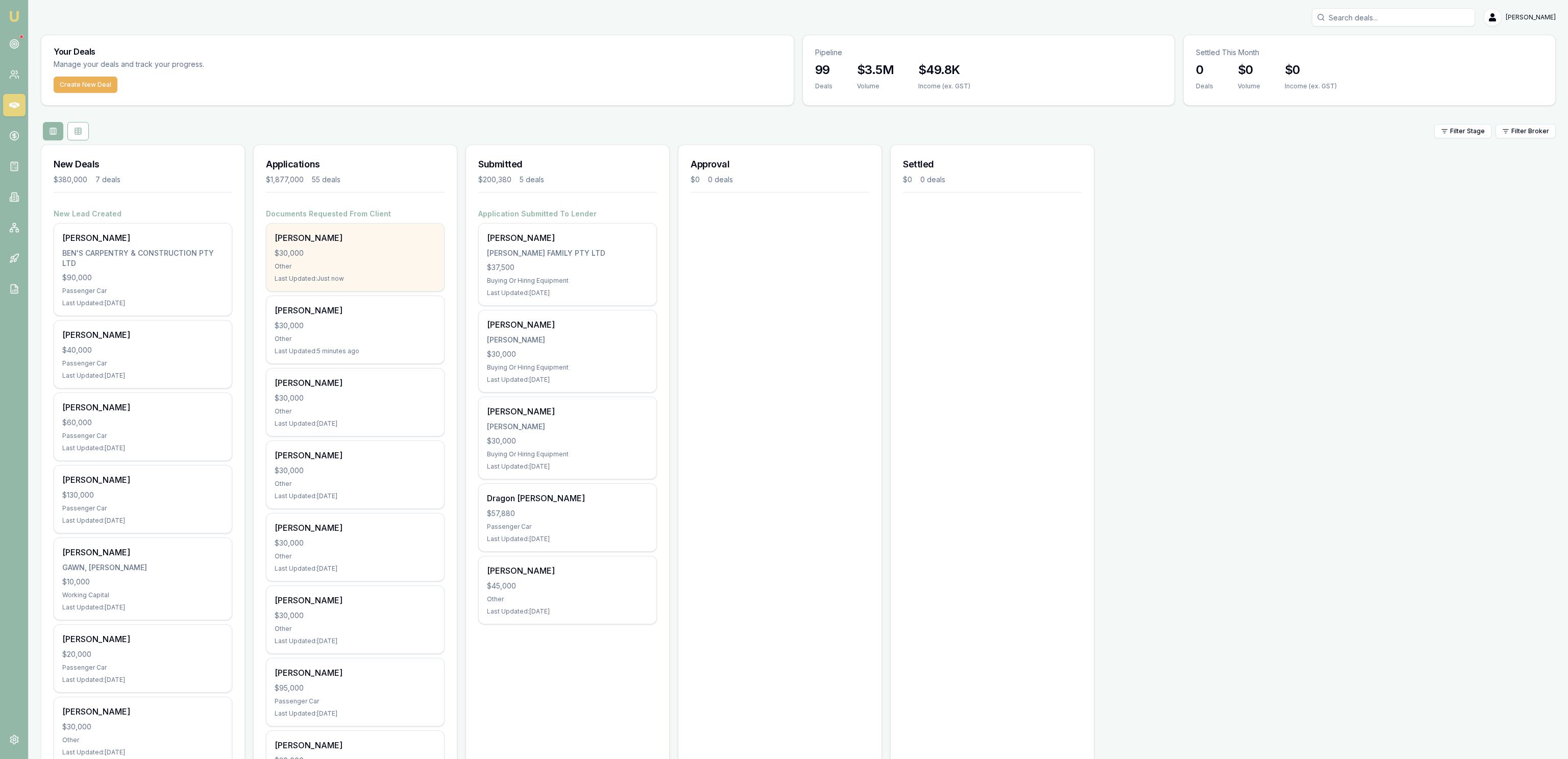
click at [371, 281] on div "Last Updated: Just now" at bounding box center [355, 279] width 161 height 8
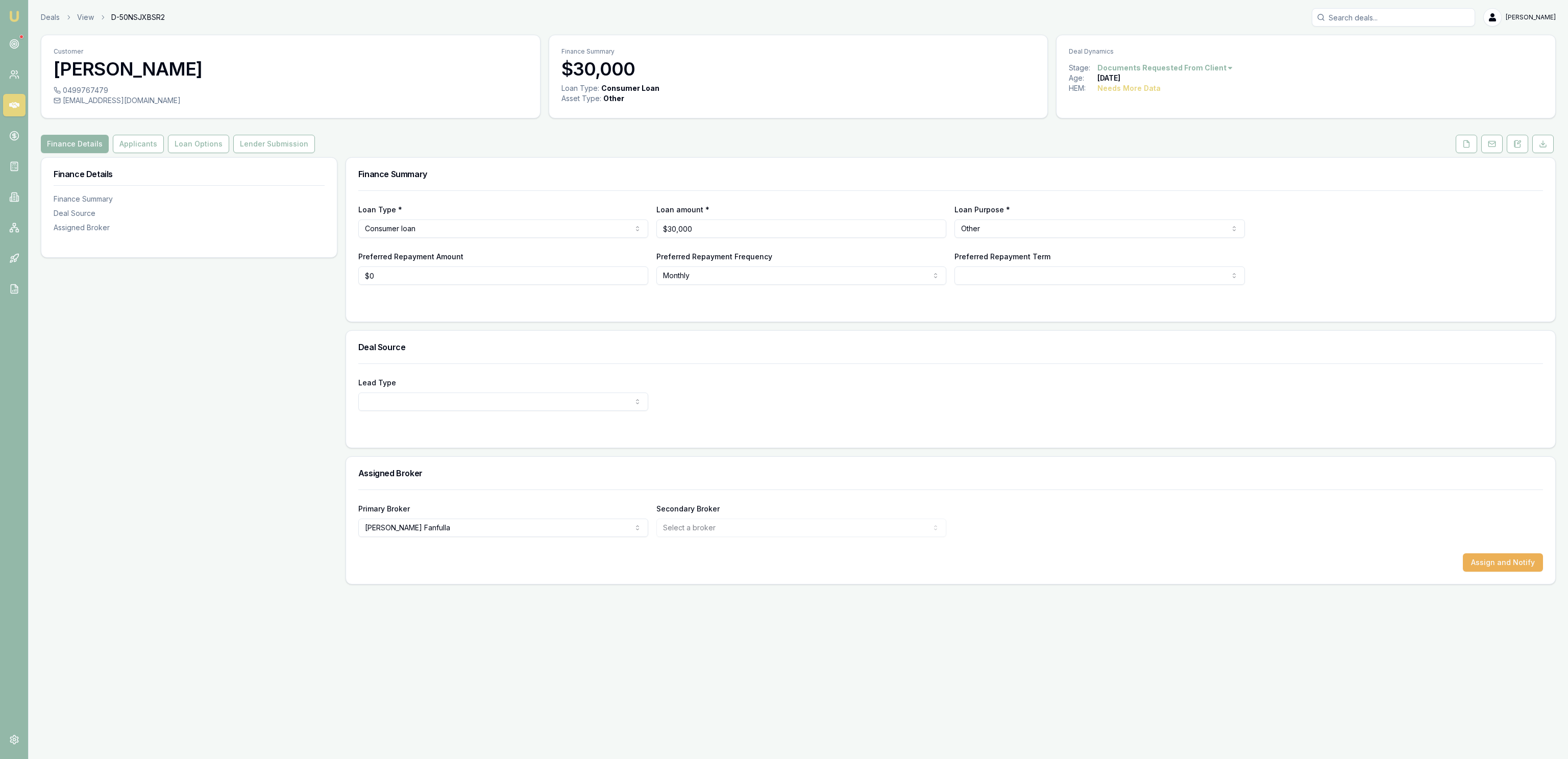
click at [960, 246] on div "Loan Type * Consumer loan Consumer loan Consumer asset Commercial loan Commerci…" at bounding box center [951, 237] width 1185 height 95
click at [1475, 142] on button at bounding box center [1466, 144] width 22 height 18
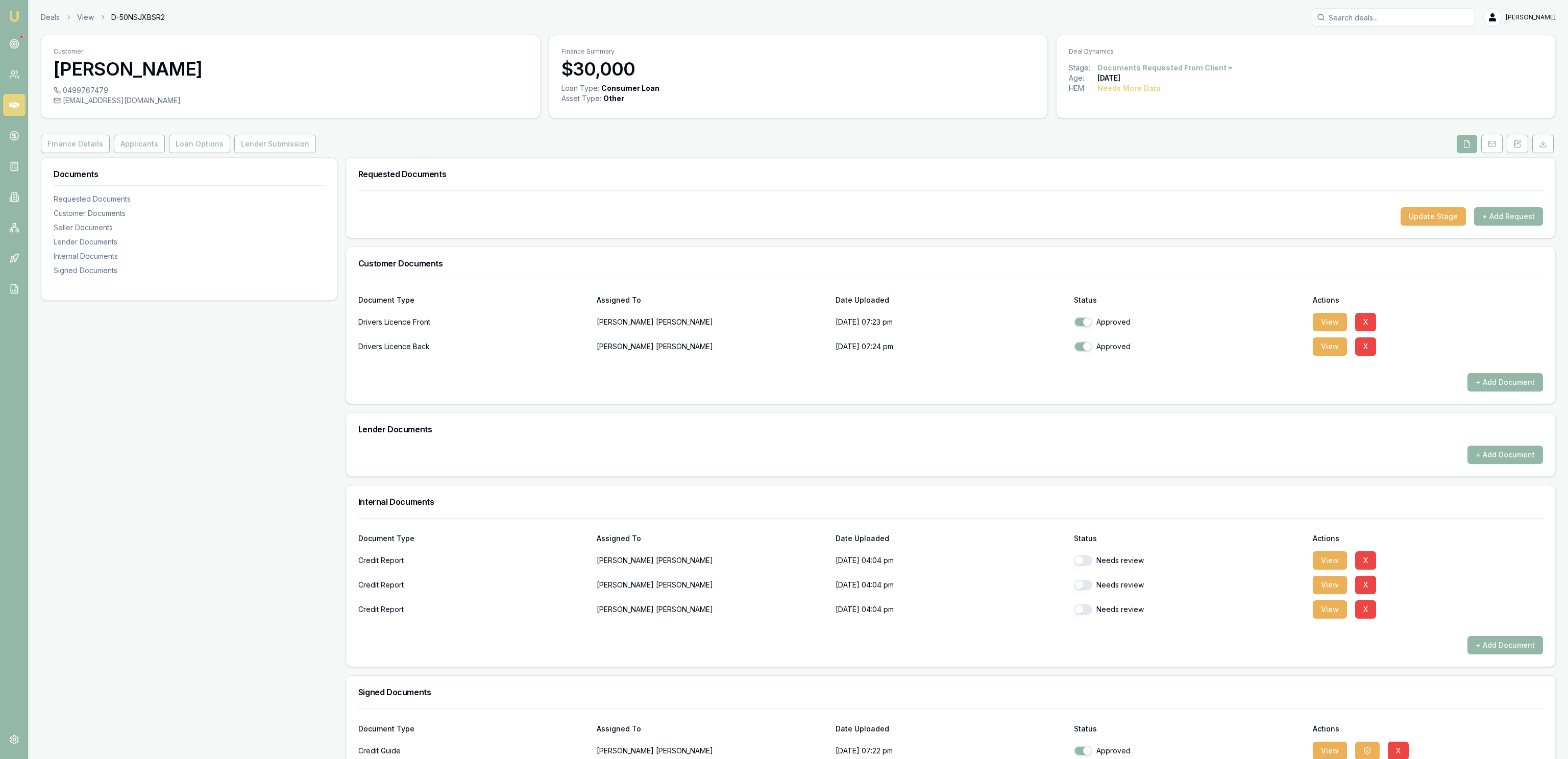
click at [848, 492] on div "Internal Documents" at bounding box center [951, 502] width 1209 height 32
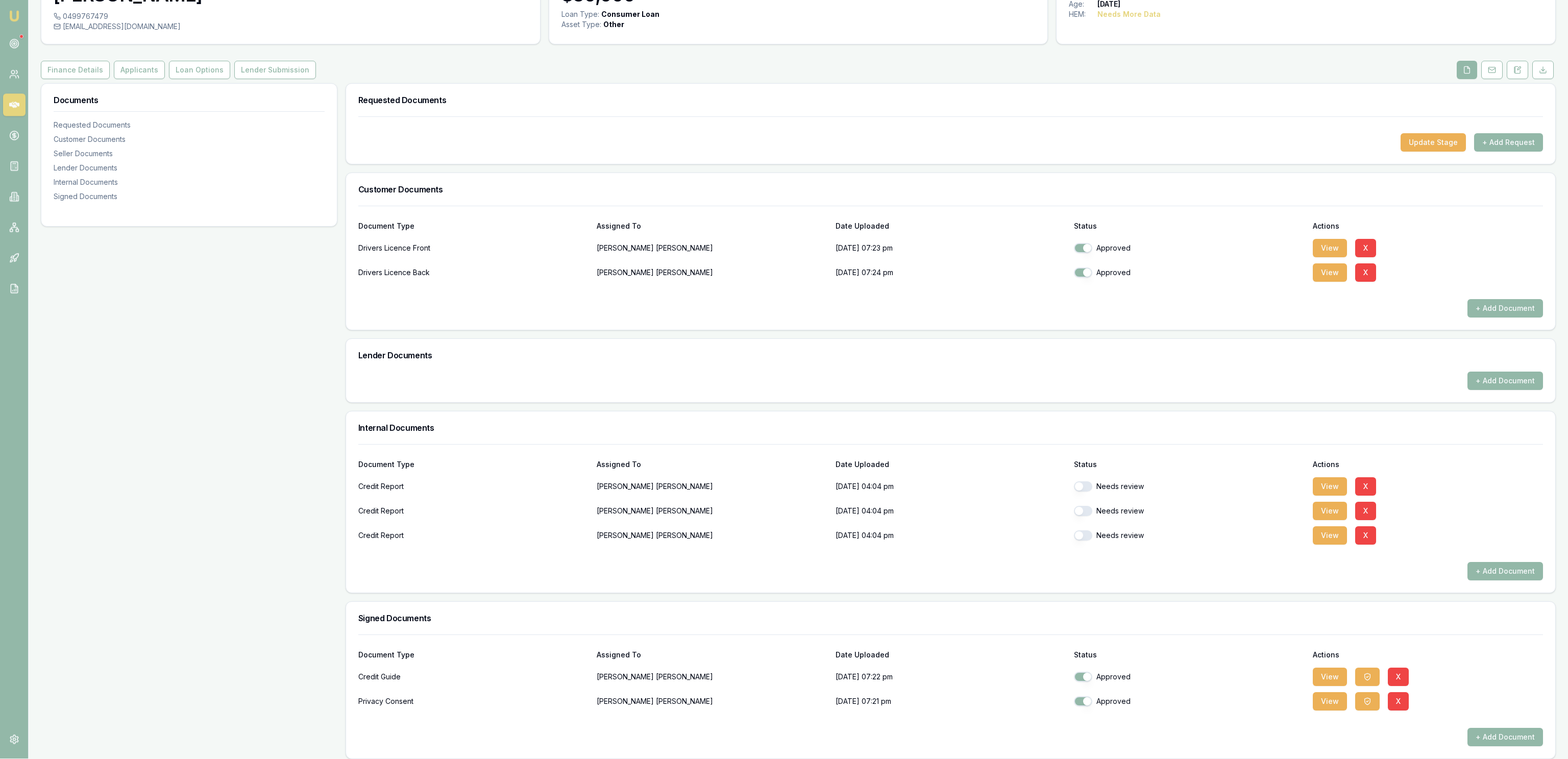
scroll to position [83, 0]
